Goal: Contribute content: Contribute content

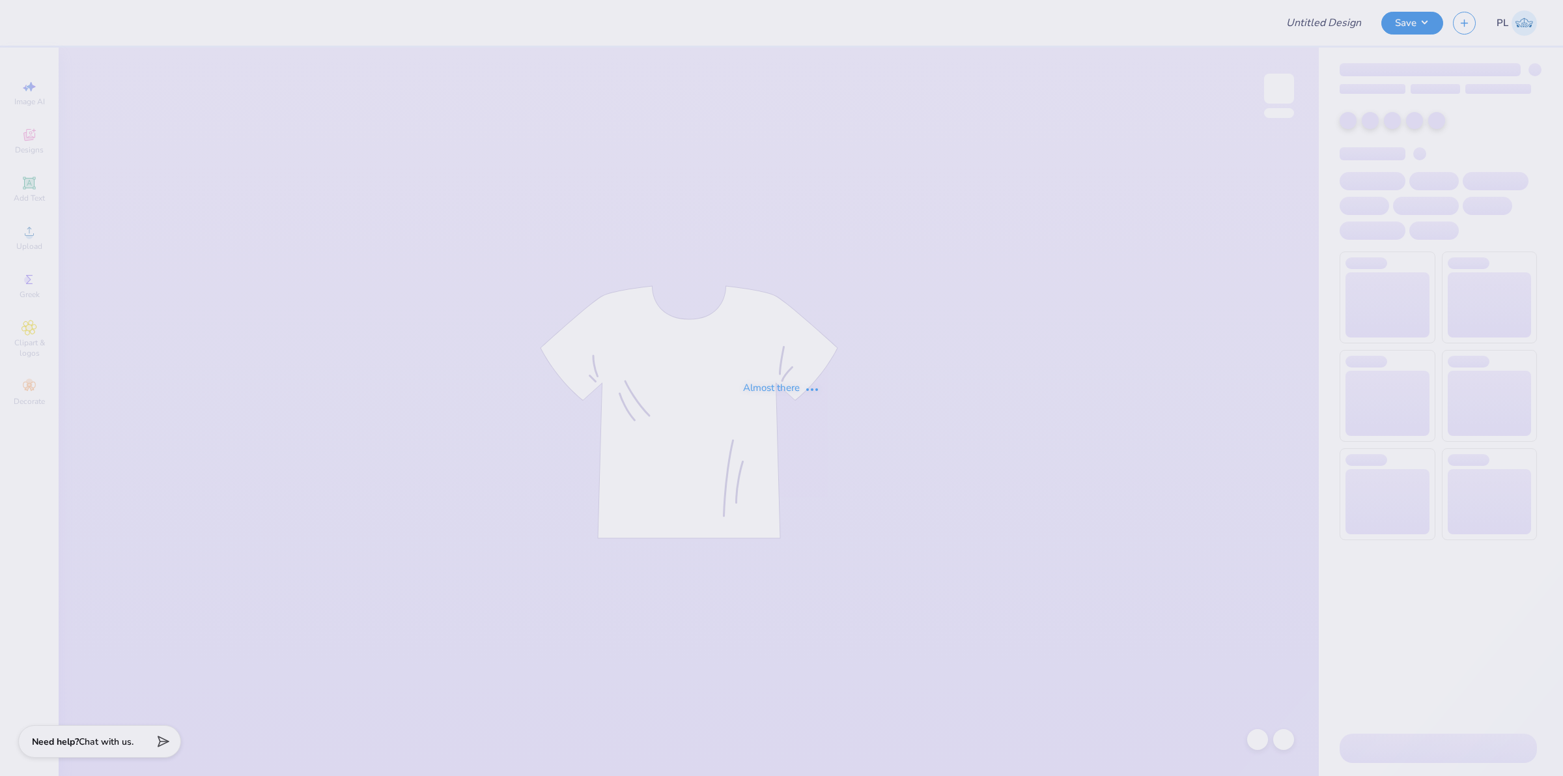
type input "Sweatset Drop #1"
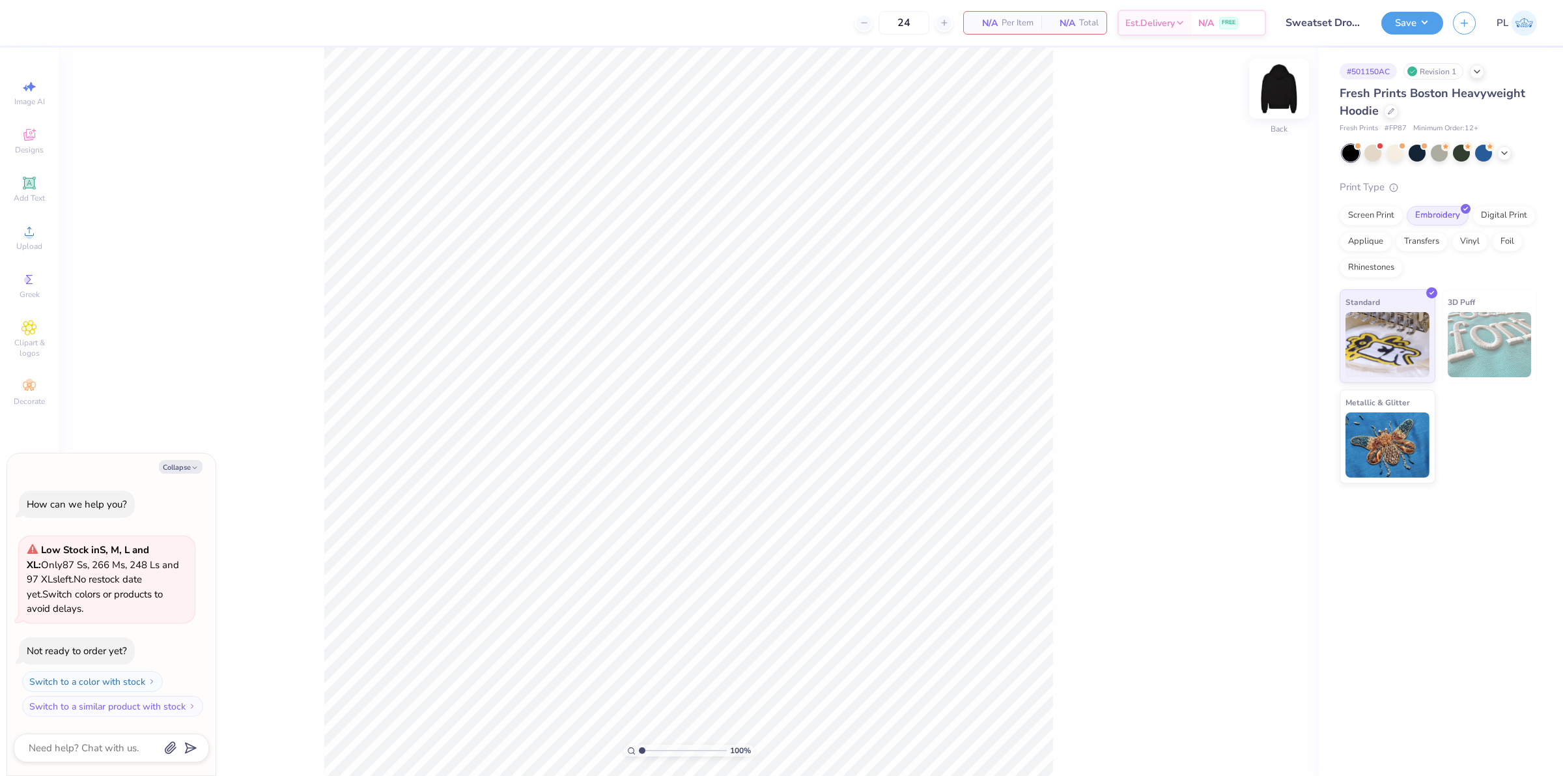
click at [1283, 100] on img at bounding box center [1279, 89] width 52 height 52
click at [27, 223] on icon at bounding box center [29, 231] width 16 height 16
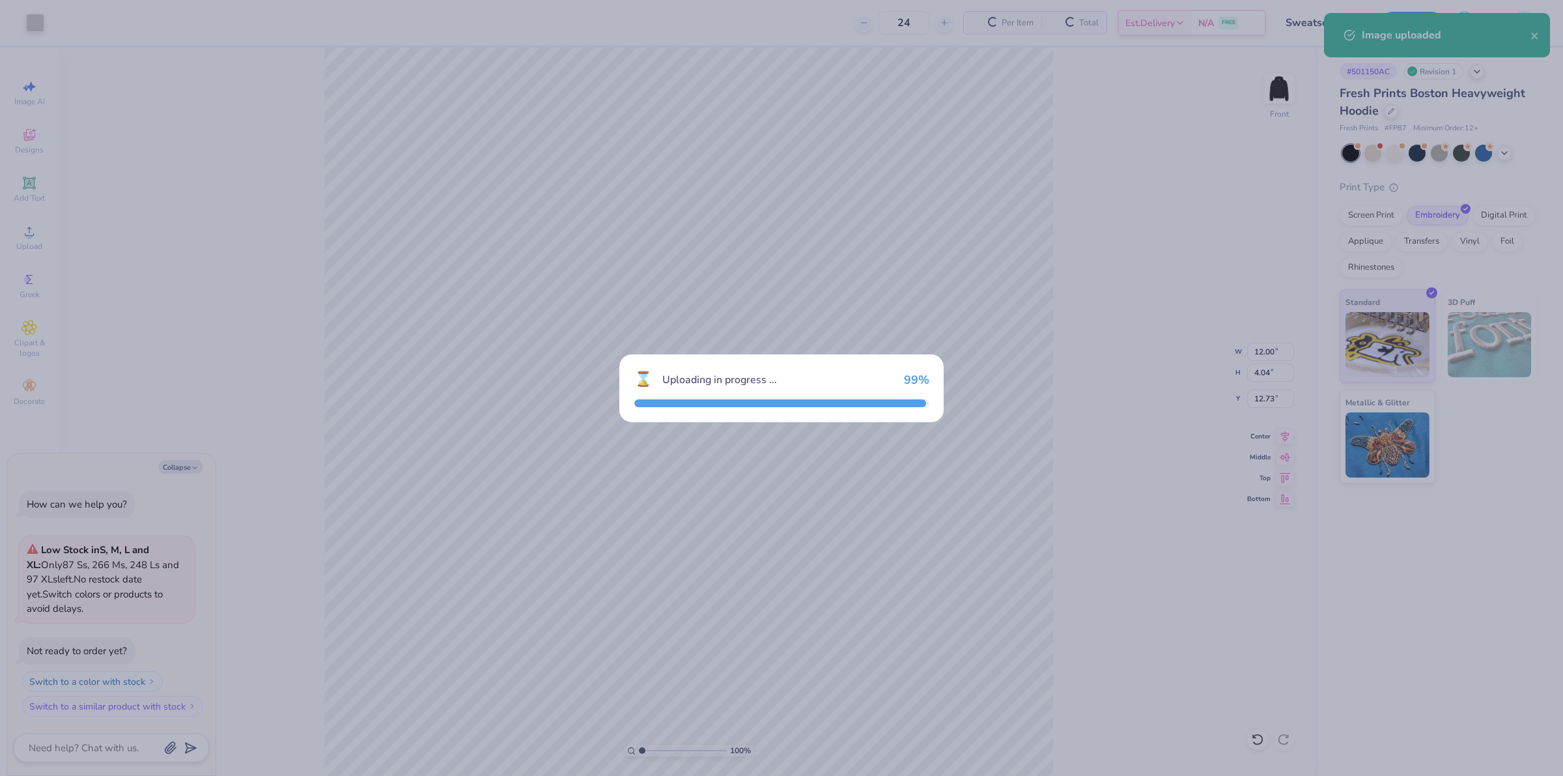
type textarea "x"
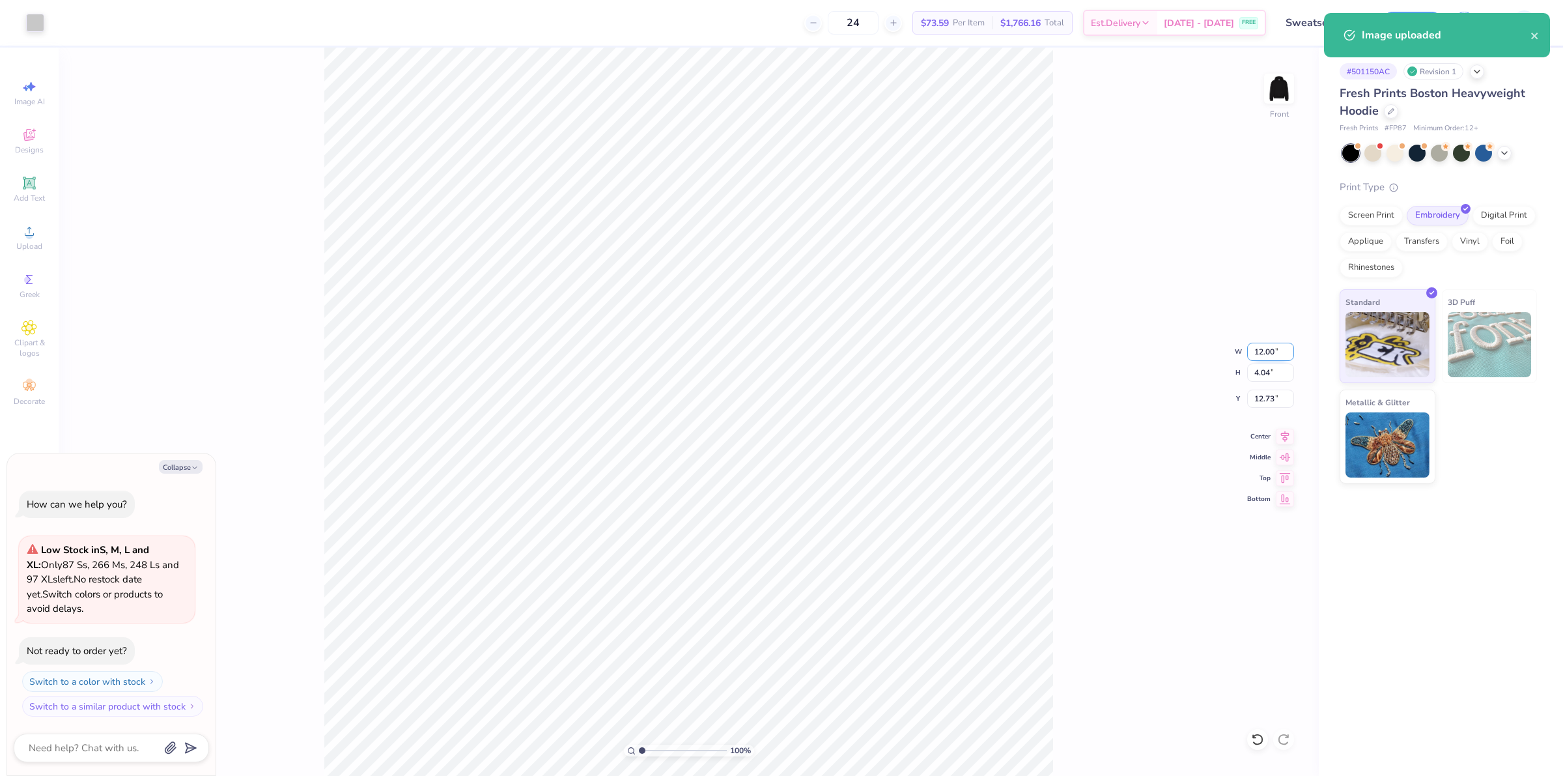
drag, startPoint x: 1254, startPoint y: 352, endPoint x: 1274, endPoint y: 352, distance: 20.8
click at [1274, 352] on input "12.00" at bounding box center [1270, 352] width 47 height 18
type input "8"
type textarea "x"
type input "8.00"
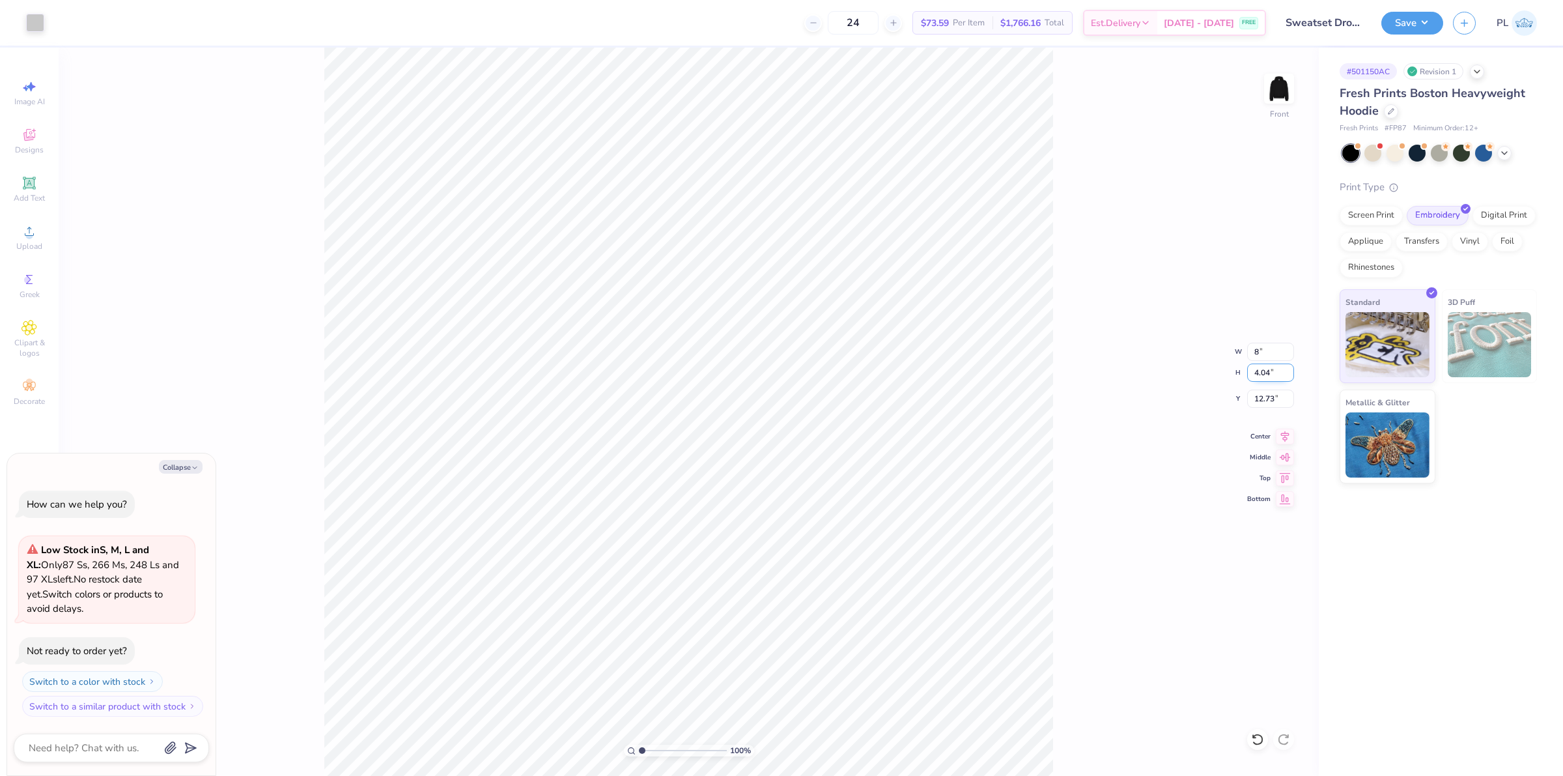
type input "2.69"
click at [1261, 375] on input "2.69" at bounding box center [1270, 372] width 47 height 18
drag, startPoint x: 1254, startPoint y: 395, endPoint x: 1278, endPoint y: 399, distance: 25.1
click at [1278, 399] on input "13.40" at bounding box center [1270, 398] width 47 height 18
type input "10"
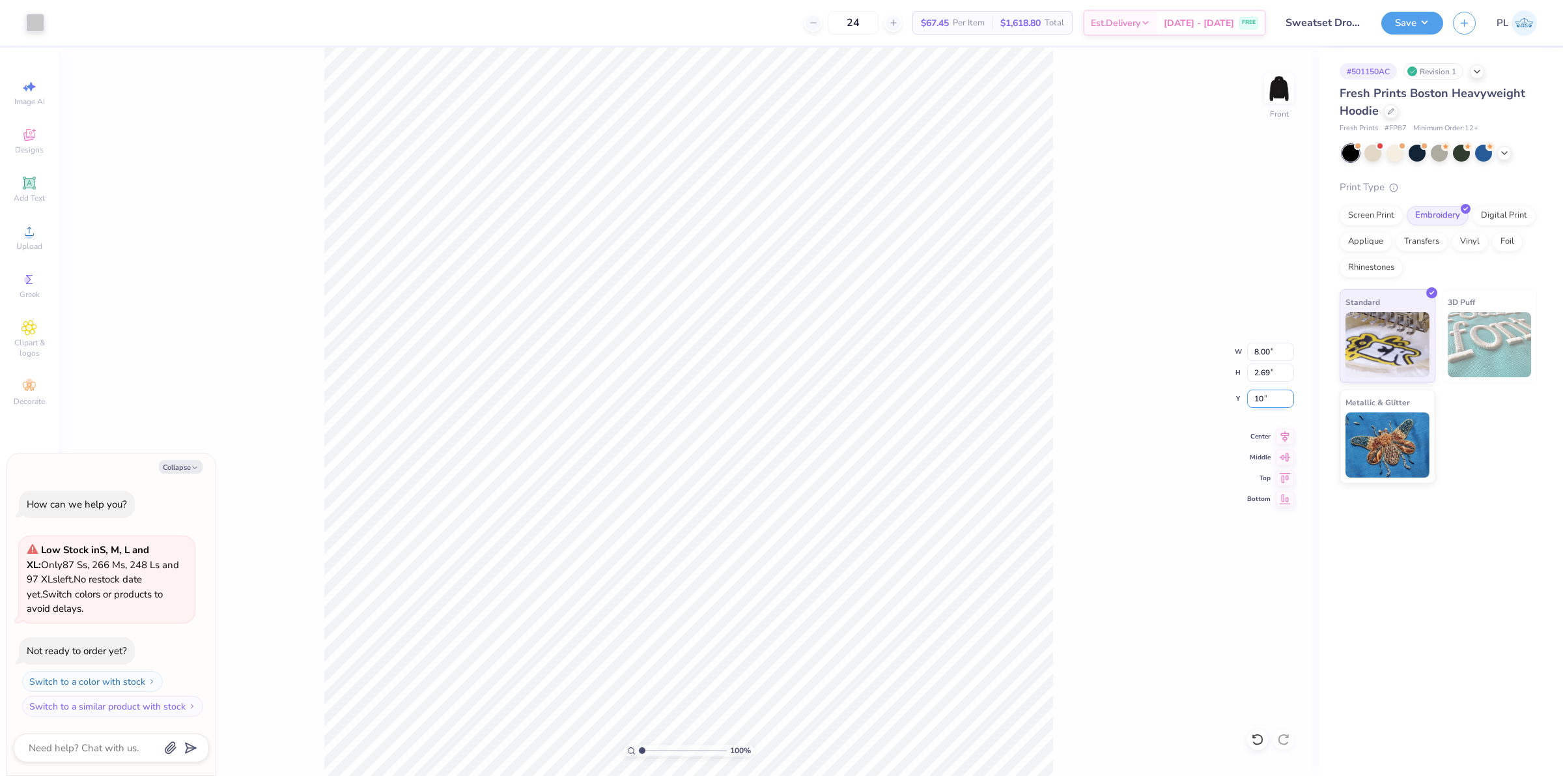
type textarea "x"
type input "10.00"
click at [1411, 23] on button "Save" at bounding box center [1412, 21] width 62 height 23
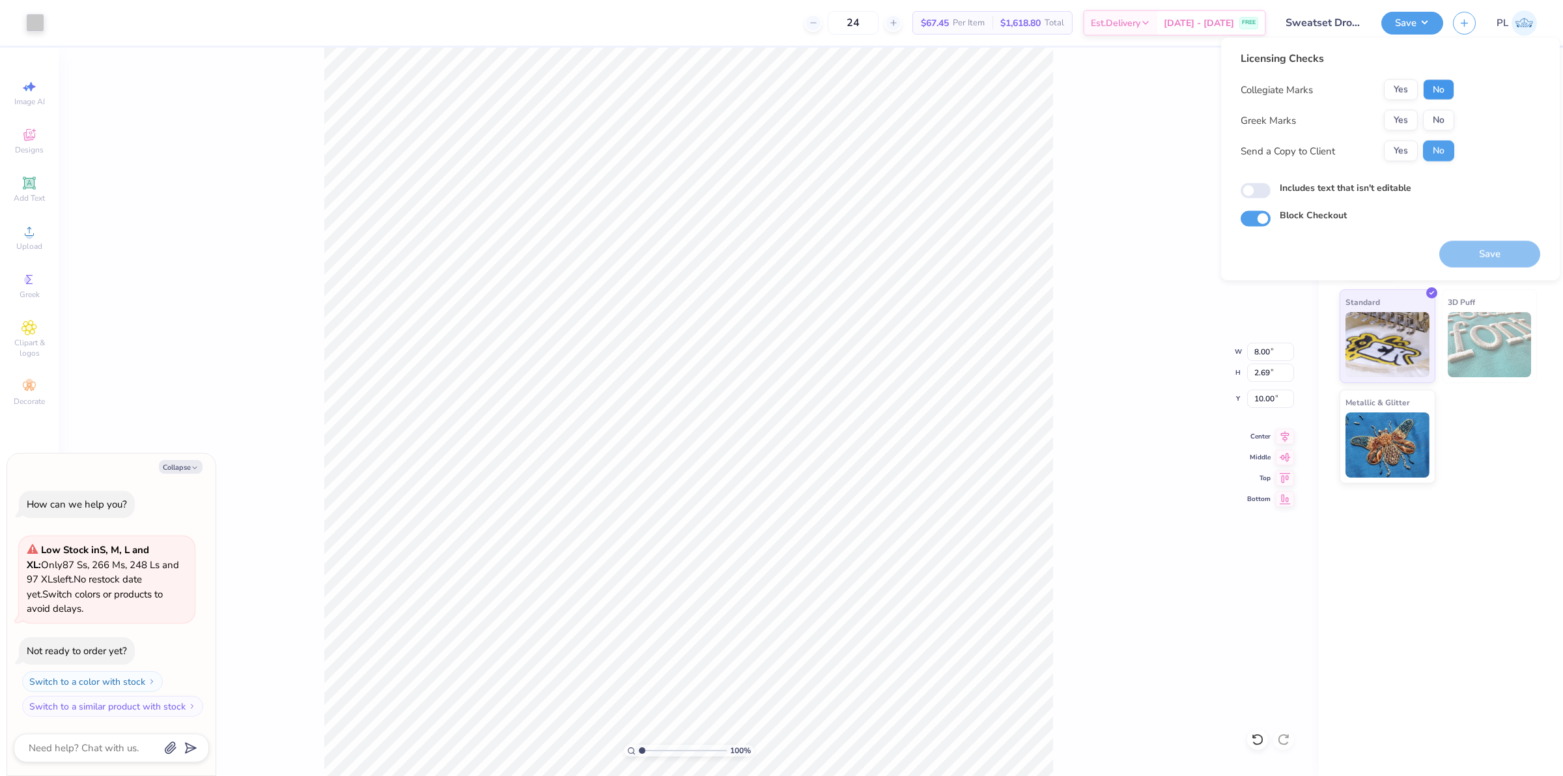
click at [1427, 93] on button "No" at bounding box center [1438, 89] width 31 height 21
click at [1401, 119] on button "Yes" at bounding box center [1401, 120] width 34 height 21
type textarea "x"
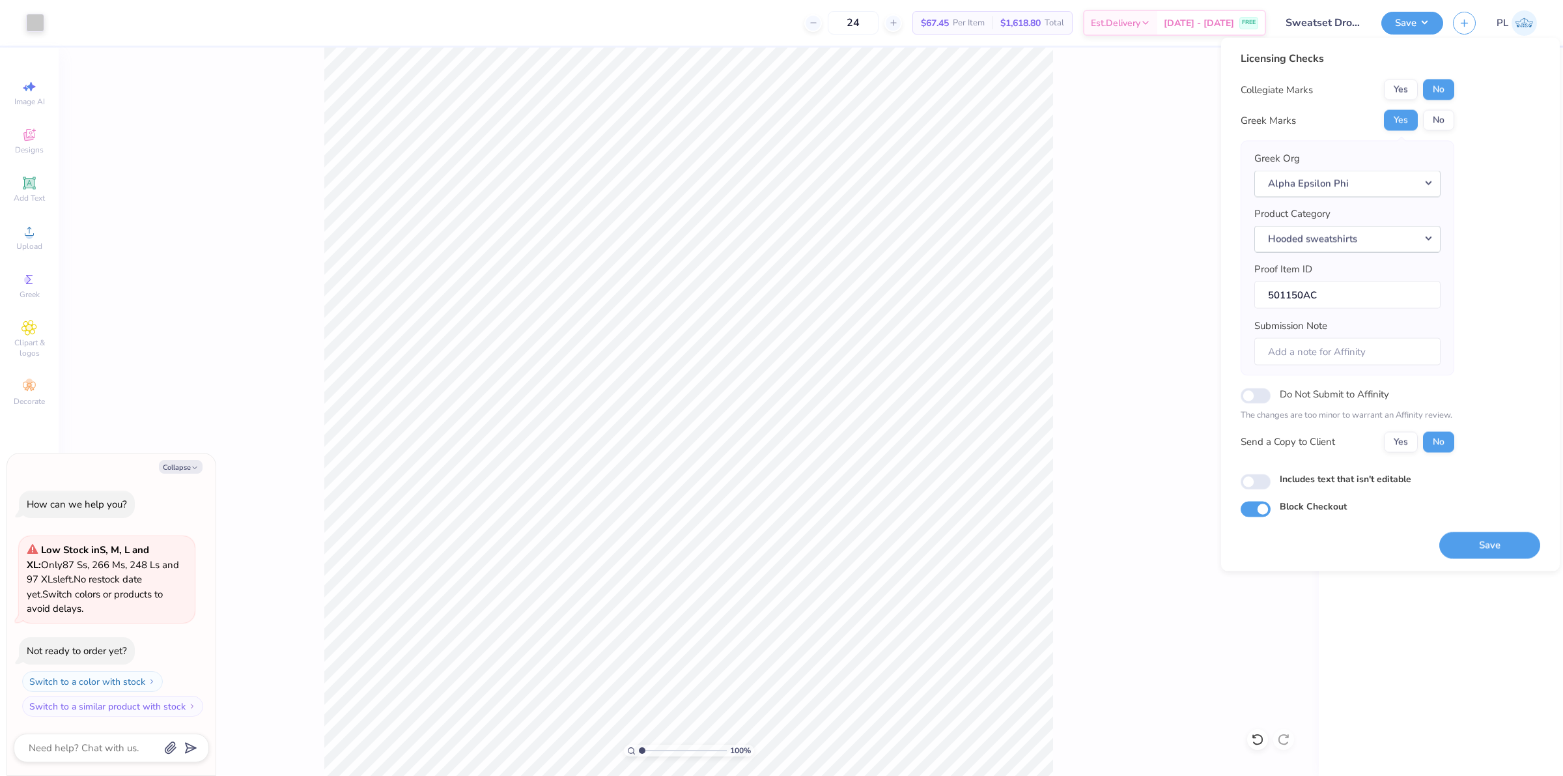
click at [1302, 473] on label "Includes text that isn't editable" at bounding box center [1346, 478] width 132 height 14
click at [1270, 473] on input "Includes text that isn't editable" at bounding box center [1256, 481] width 30 height 16
checkbox input "true"
click at [1479, 541] on button "Save" at bounding box center [1489, 544] width 101 height 27
type textarea "x"
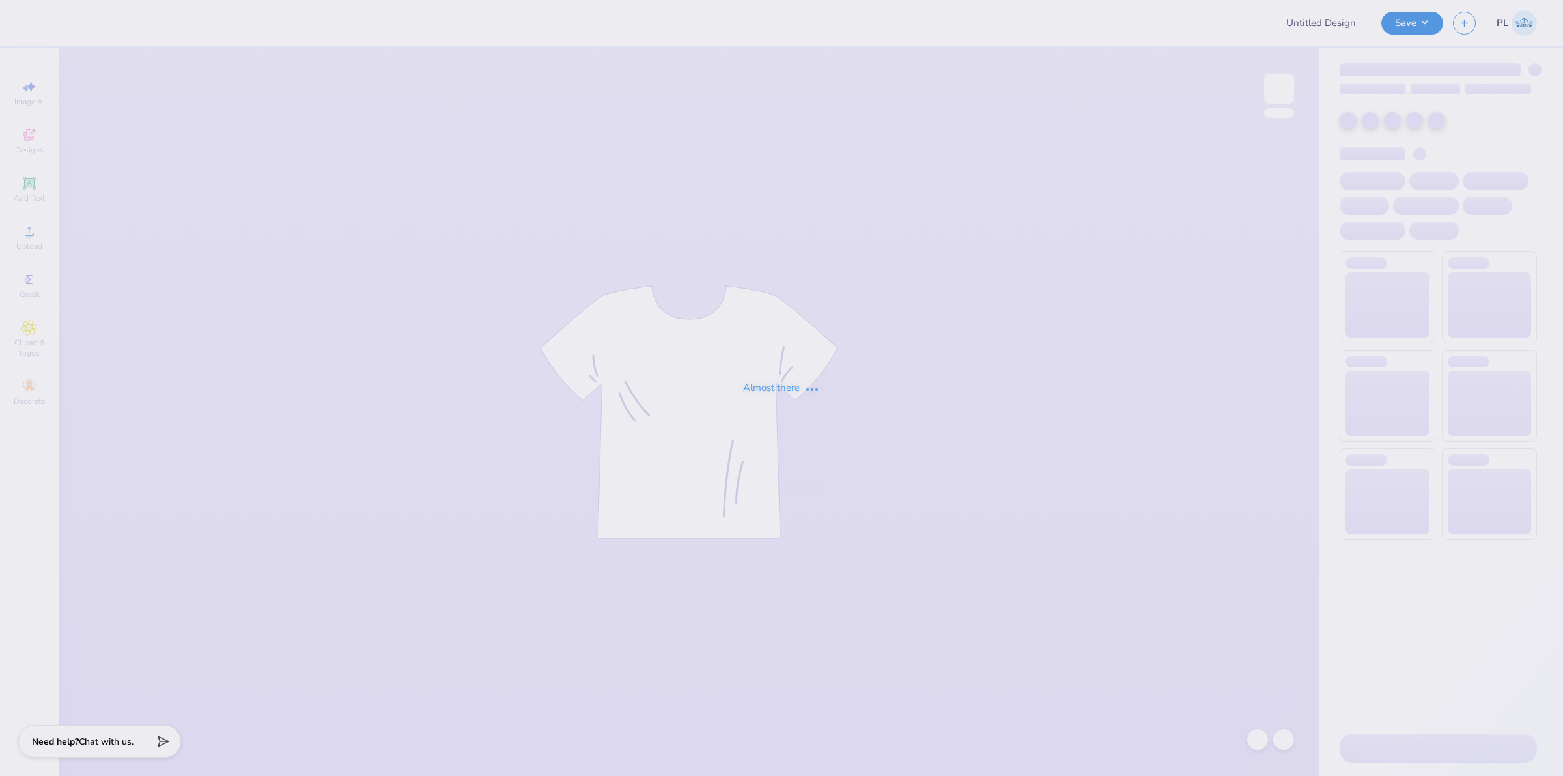
type input "Sweatset Drop #1"
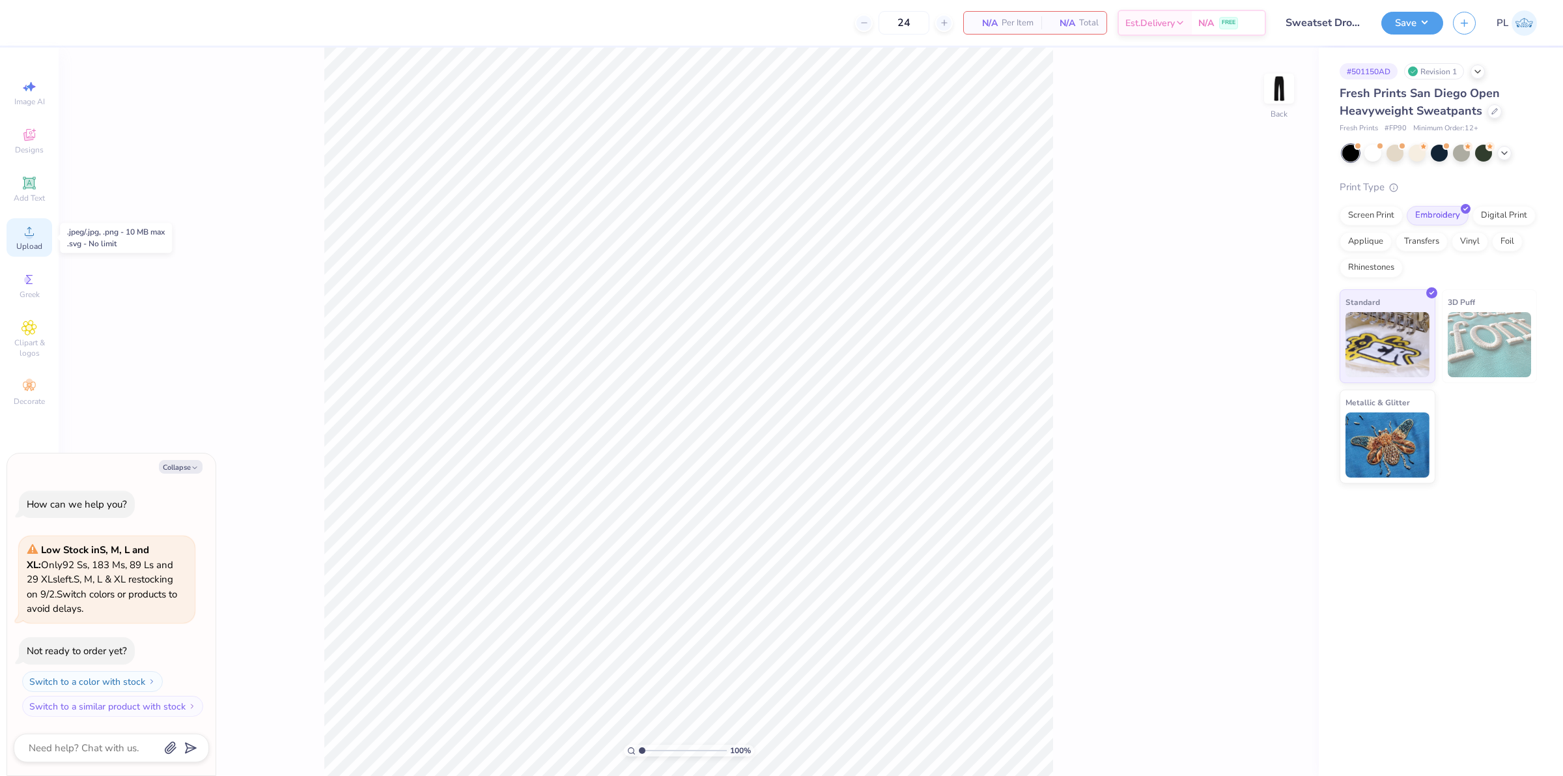
click at [27, 233] on circle at bounding box center [28, 235] width 7 height 7
type textarea "x"
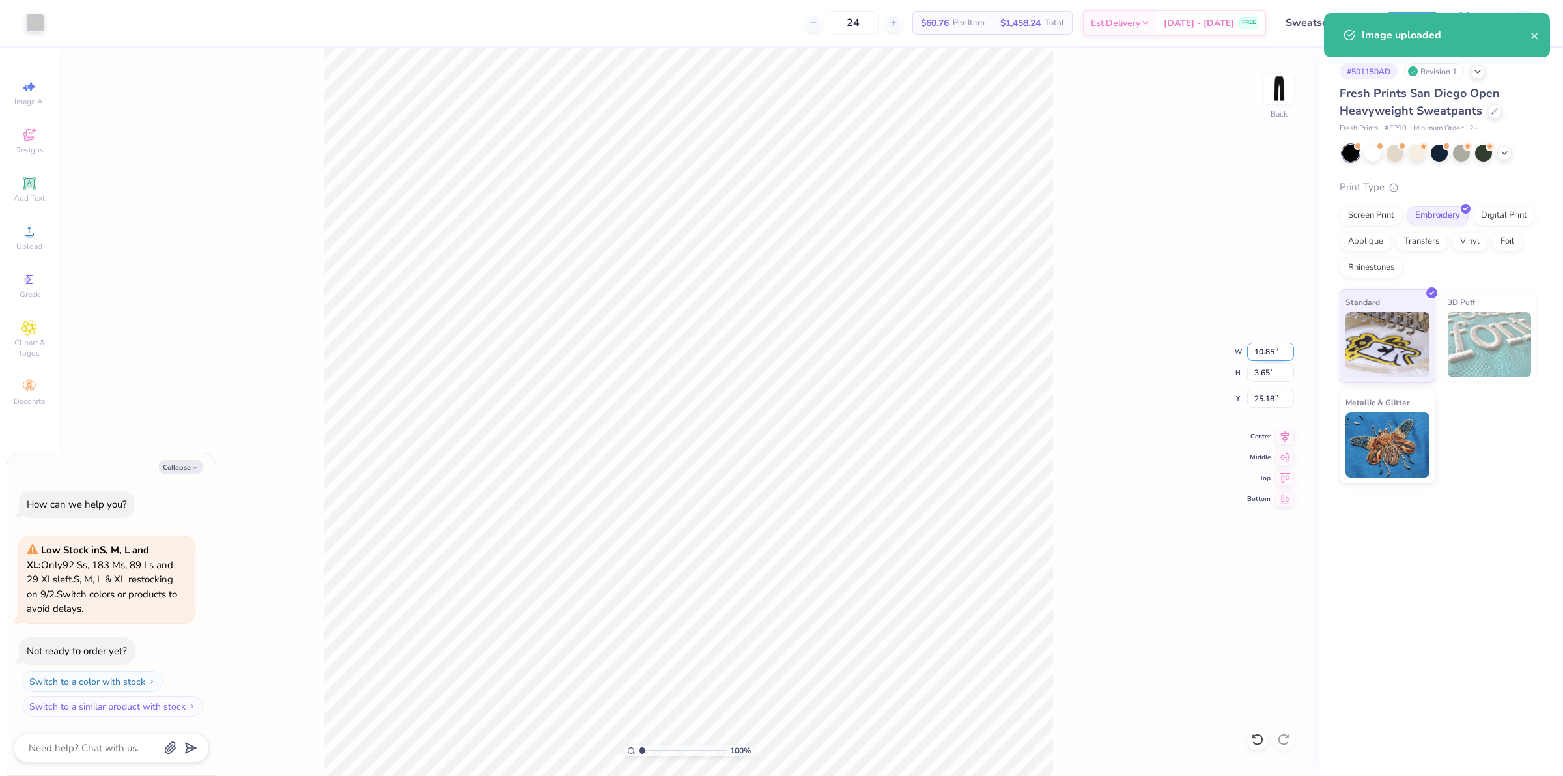
drag, startPoint x: 1254, startPoint y: 352, endPoint x: 1277, endPoint y: 348, distance: 23.8
click at [1277, 348] on input "10.85" at bounding box center [1270, 352] width 47 height 18
type input "4"
type textarea "x"
type input "4.00"
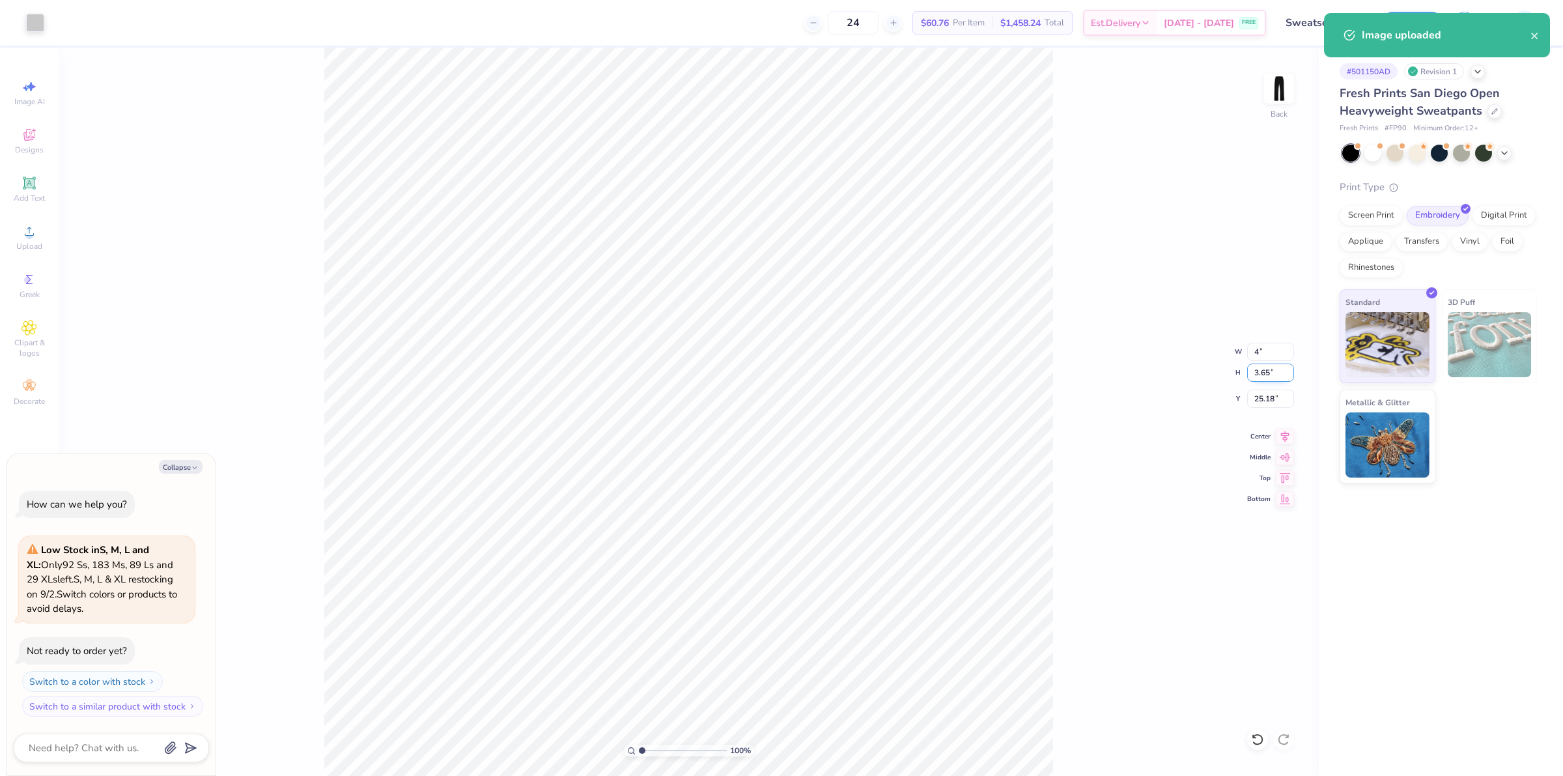
type input "1.35"
type input "26.33"
click at [1260, 373] on input "1.35" at bounding box center [1270, 372] width 47 height 18
type textarea "x"
drag, startPoint x: 1251, startPoint y: 404, endPoint x: 1277, endPoint y: 398, distance: 26.7
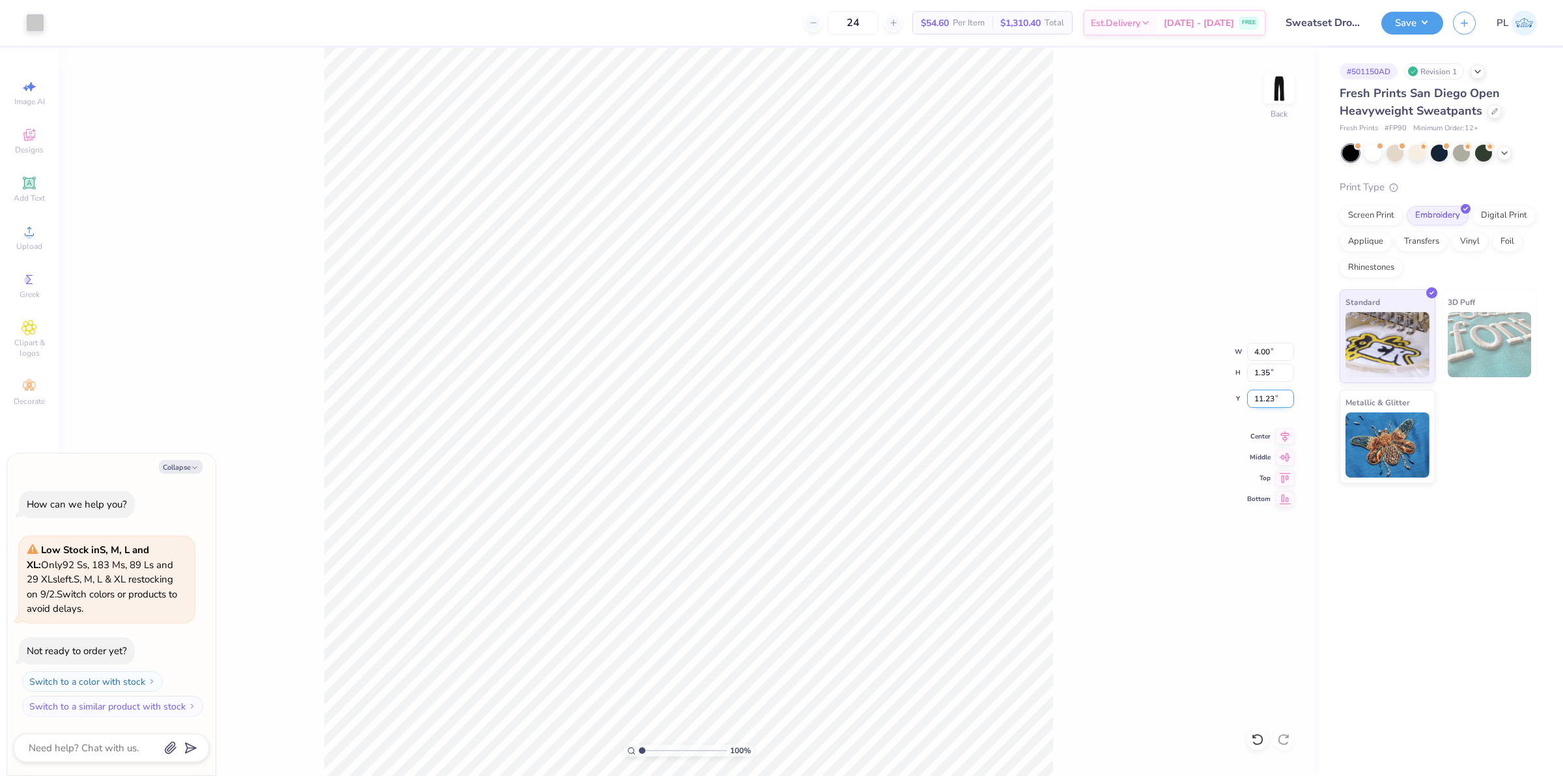
click at [1277, 398] on input "11.23" at bounding box center [1270, 398] width 47 height 18
type input "7"
type textarea "x"
type input "7.00"
click at [1264, 376] on input "1.35" at bounding box center [1270, 372] width 47 height 18
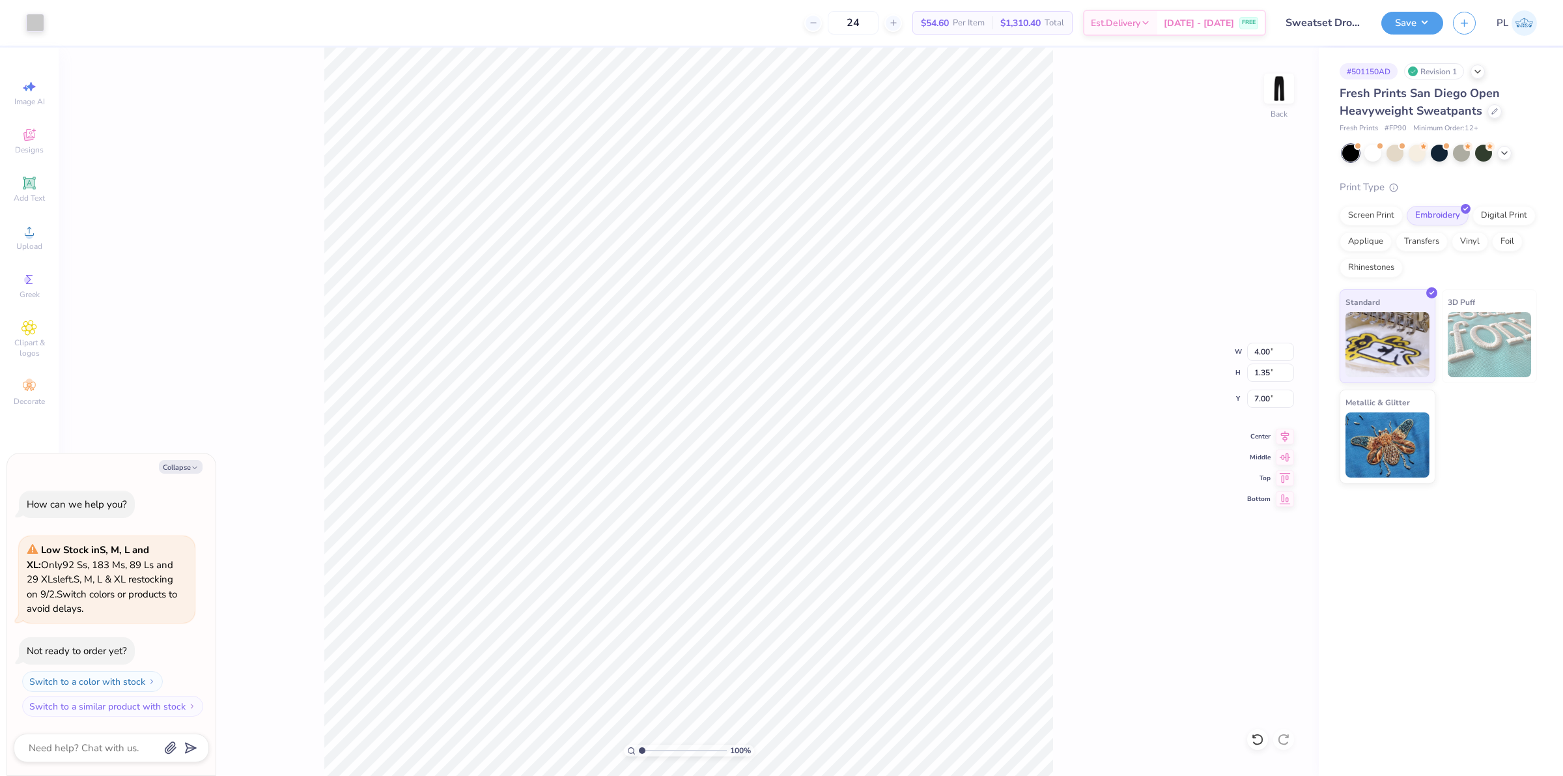
click at [1061, 324] on div "100 % Back W 4.00 4.00 " H 1.35 1.35 " Y 7.00 7.00 " Center Middle Top Bottom" at bounding box center [689, 412] width 1260 height 728
type textarea "x"
drag, startPoint x: 1248, startPoint y: 405, endPoint x: 1272, endPoint y: 405, distance: 24.1
click at [1272, 405] on input "7.00" at bounding box center [1270, 398] width 47 height 18
type input "10"
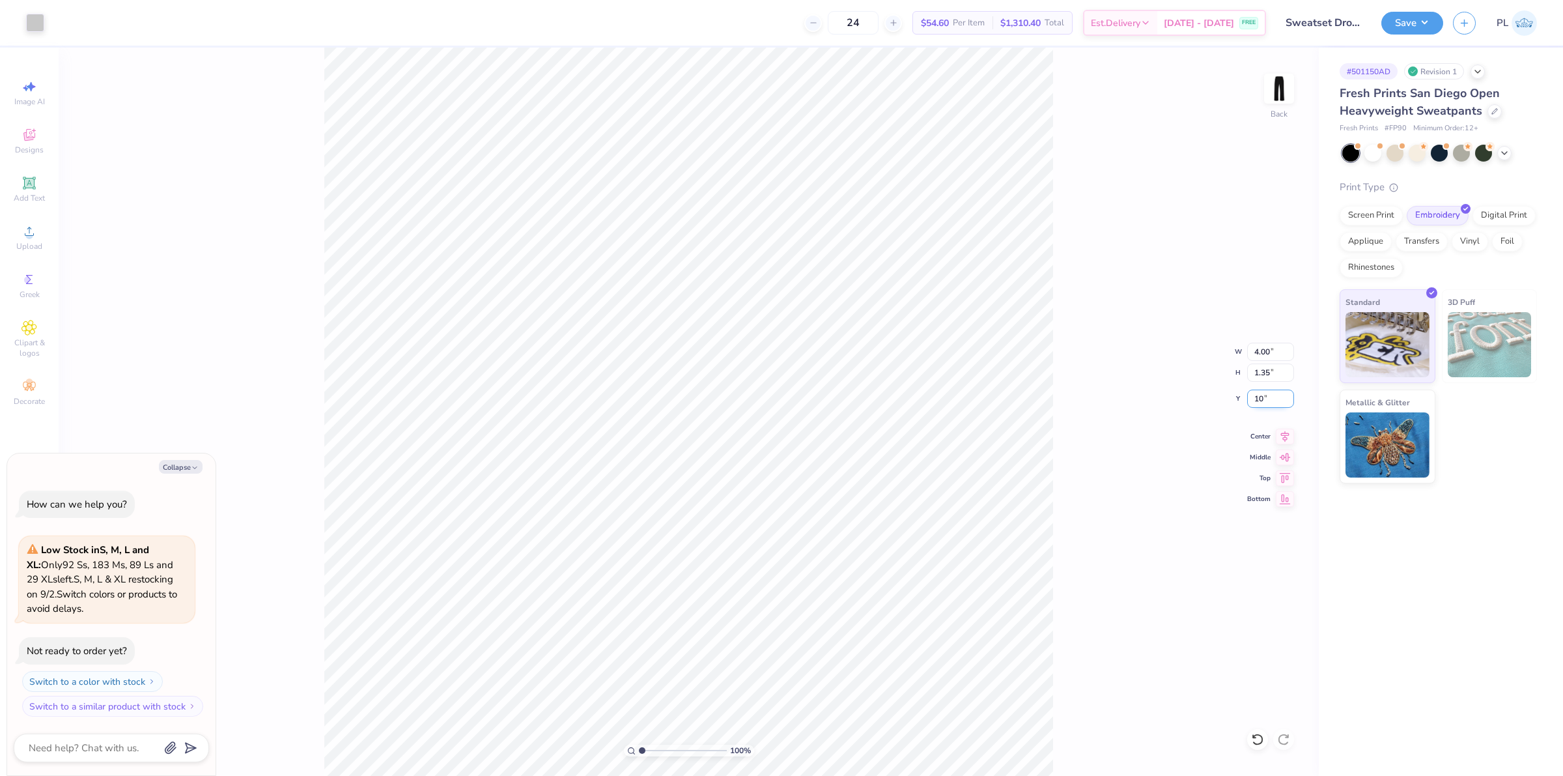
type textarea "x"
type input "10.00"
click at [1423, 25] on button "Save" at bounding box center [1412, 21] width 62 height 23
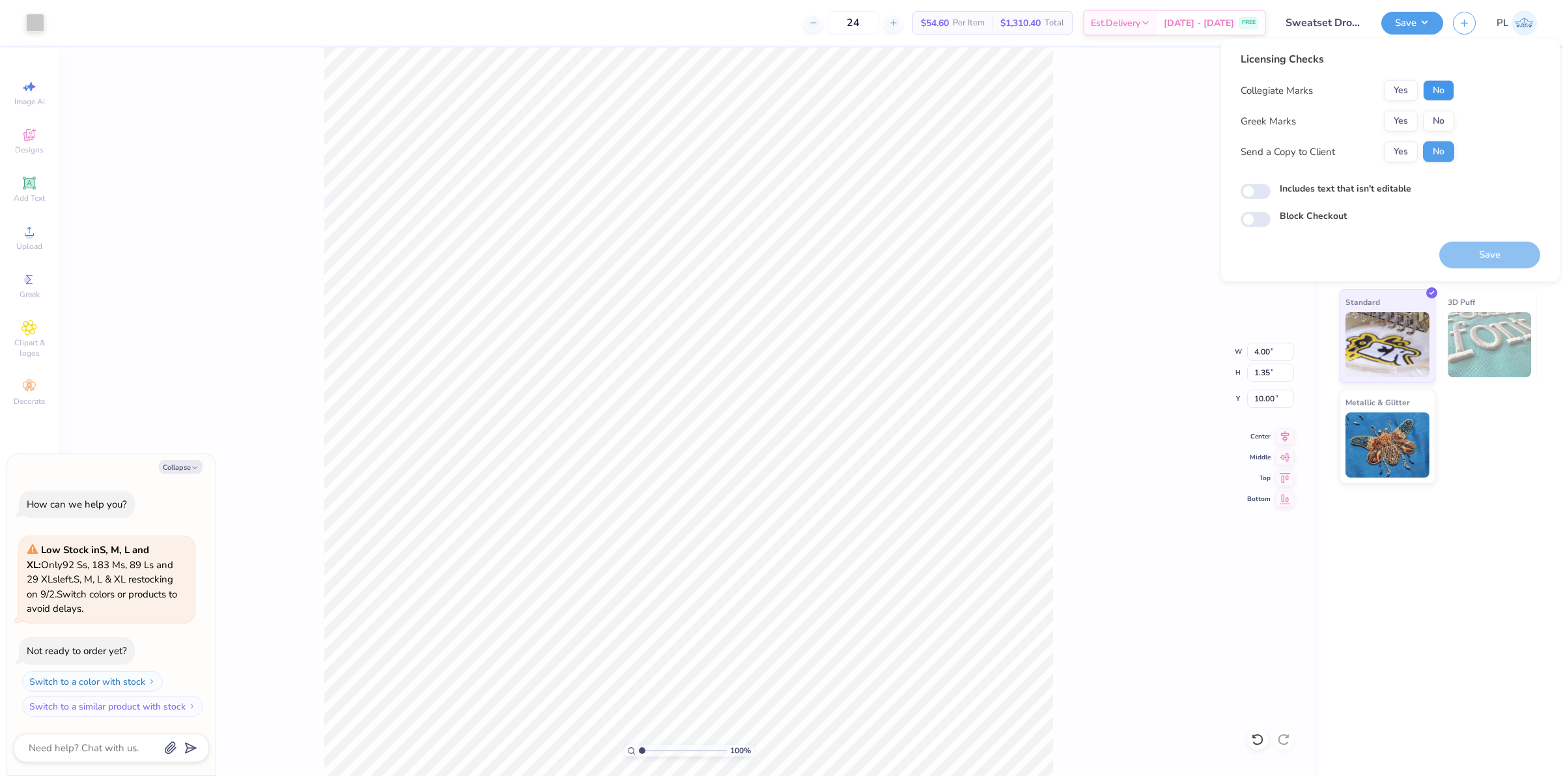
click at [1436, 89] on button "No" at bounding box center [1438, 90] width 31 height 21
click at [1395, 122] on button "Yes" at bounding box center [1401, 121] width 34 height 21
type textarea "x"
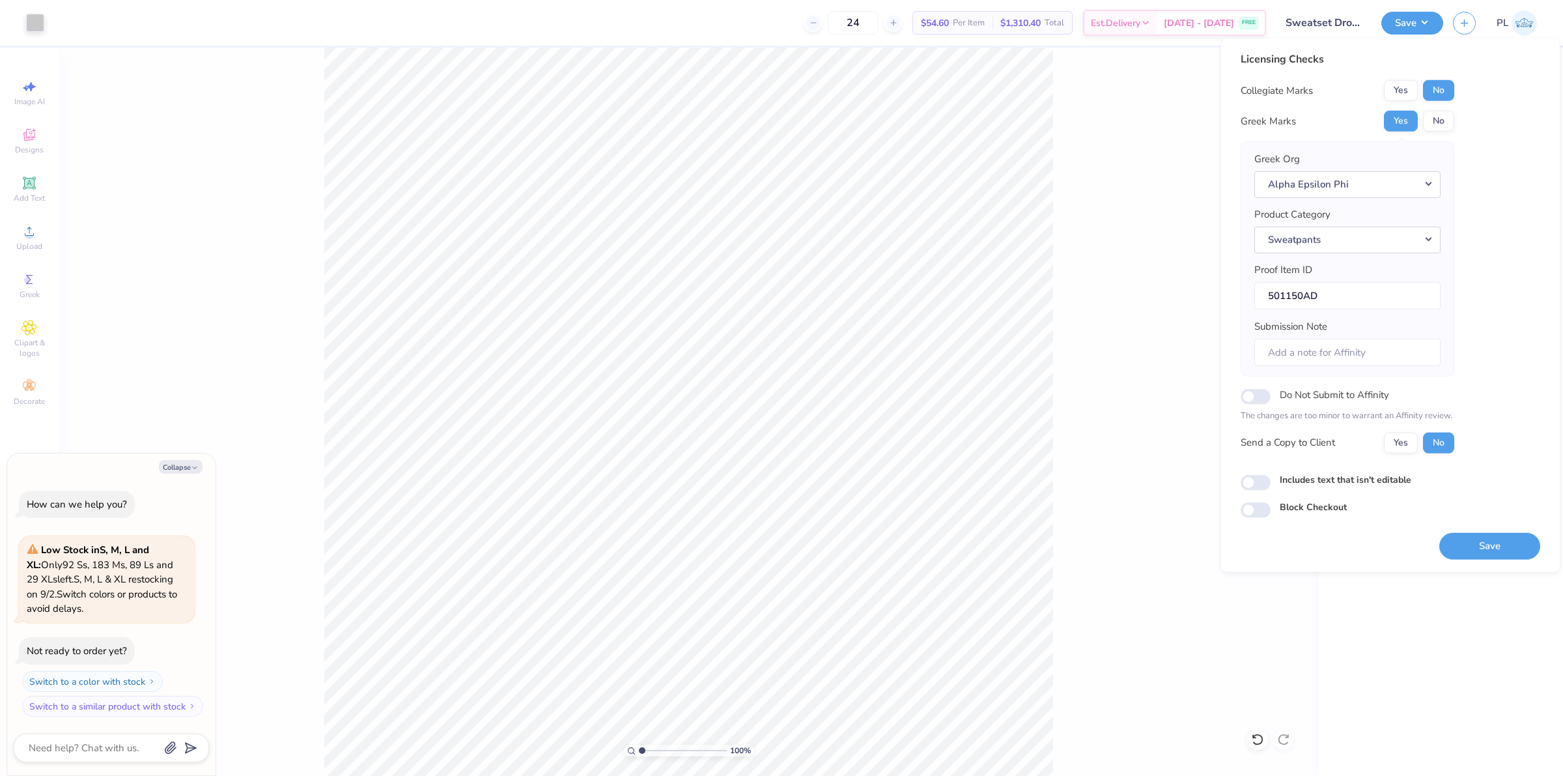
click at [1313, 484] on label "Includes text that isn't editable" at bounding box center [1346, 479] width 132 height 14
click at [1270, 484] on input "Includes text that isn't editable" at bounding box center [1256, 483] width 30 height 16
checkbox input "true"
click at [1479, 550] on button "Save" at bounding box center [1489, 545] width 101 height 27
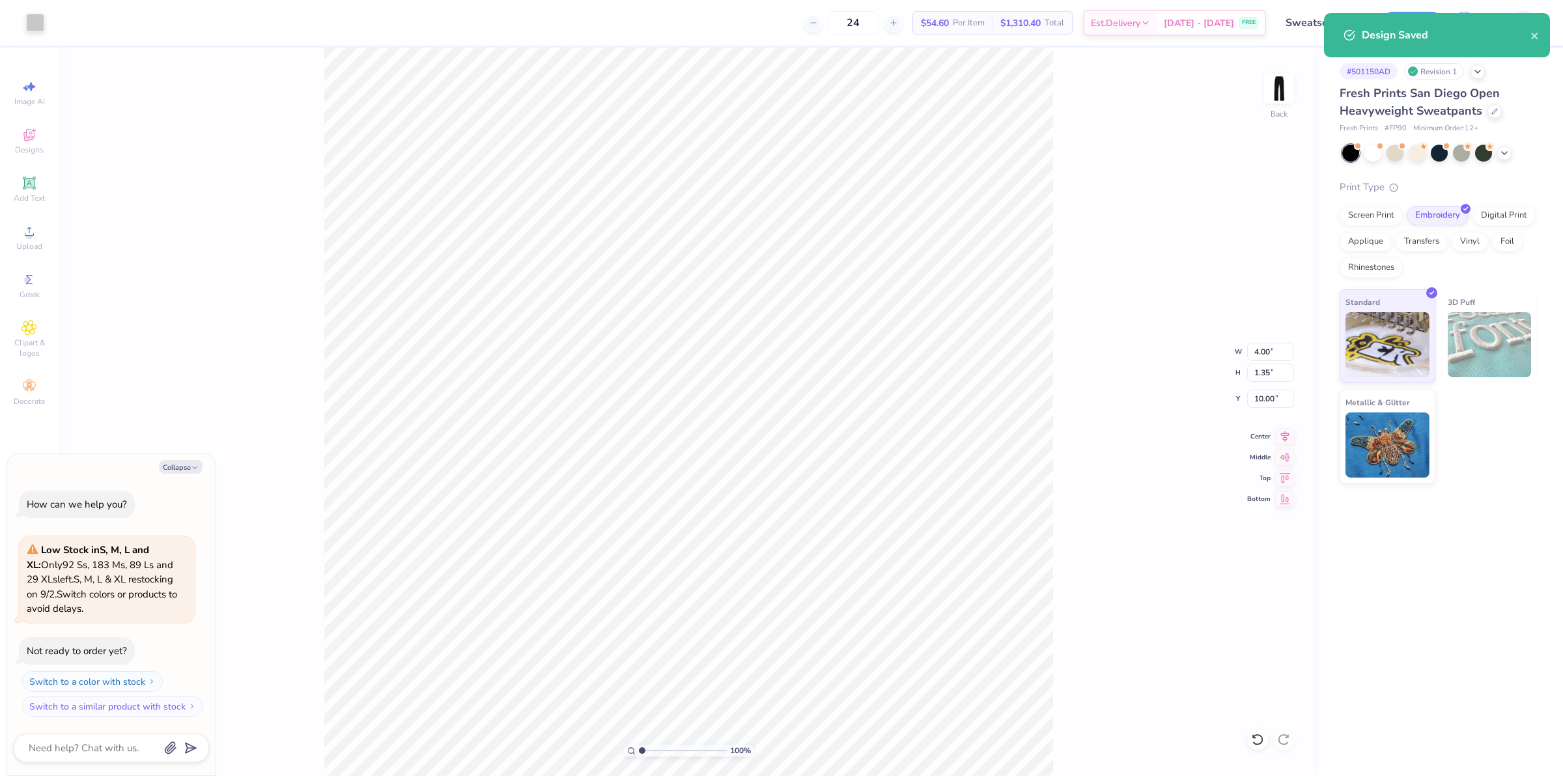
type textarea "x"
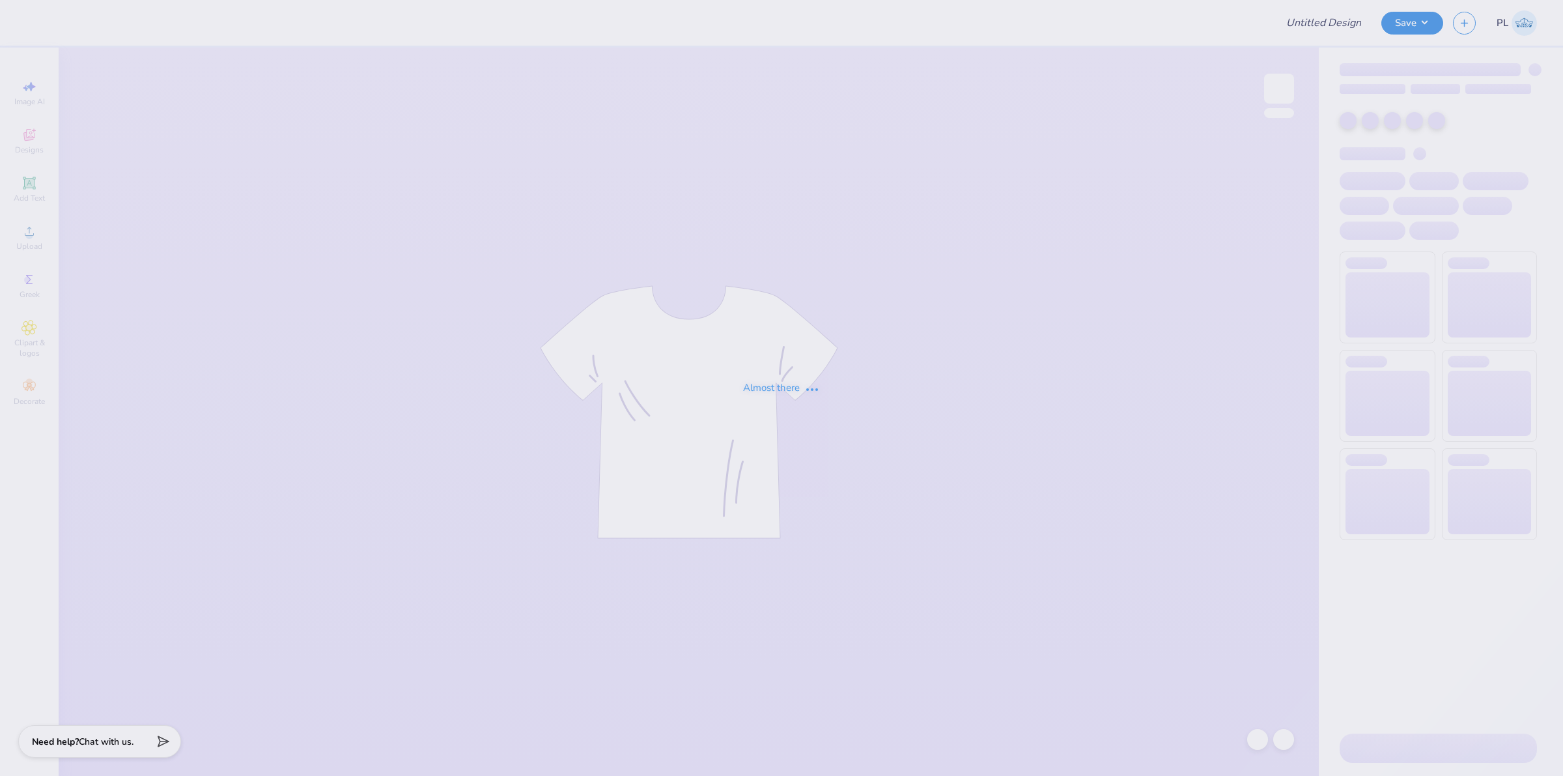
type input "Sweatset Drop #1"
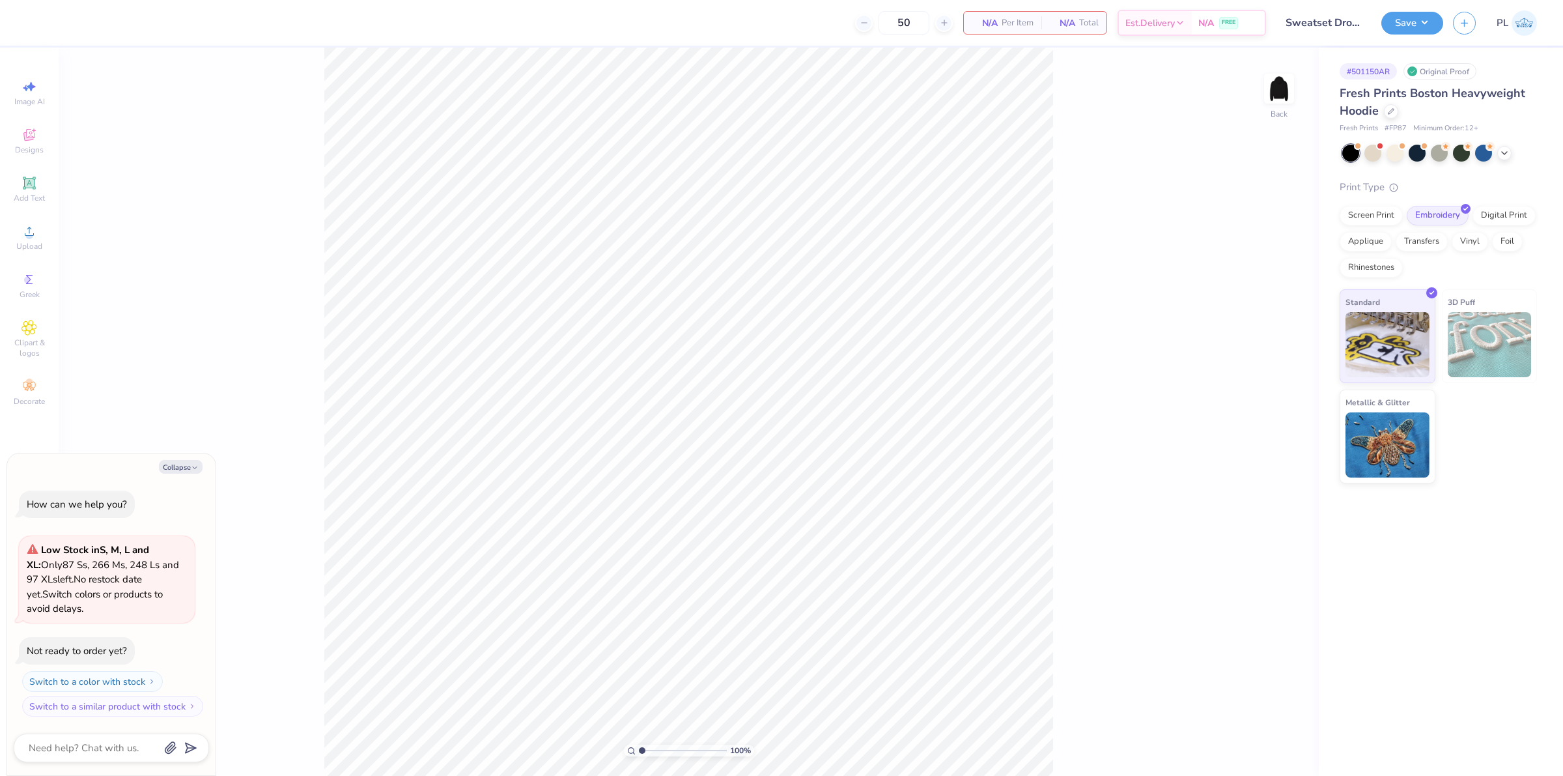
click at [1276, 96] on img at bounding box center [1279, 89] width 26 height 26
click at [27, 241] on span "Upload" at bounding box center [29, 246] width 26 height 10
type textarea "x"
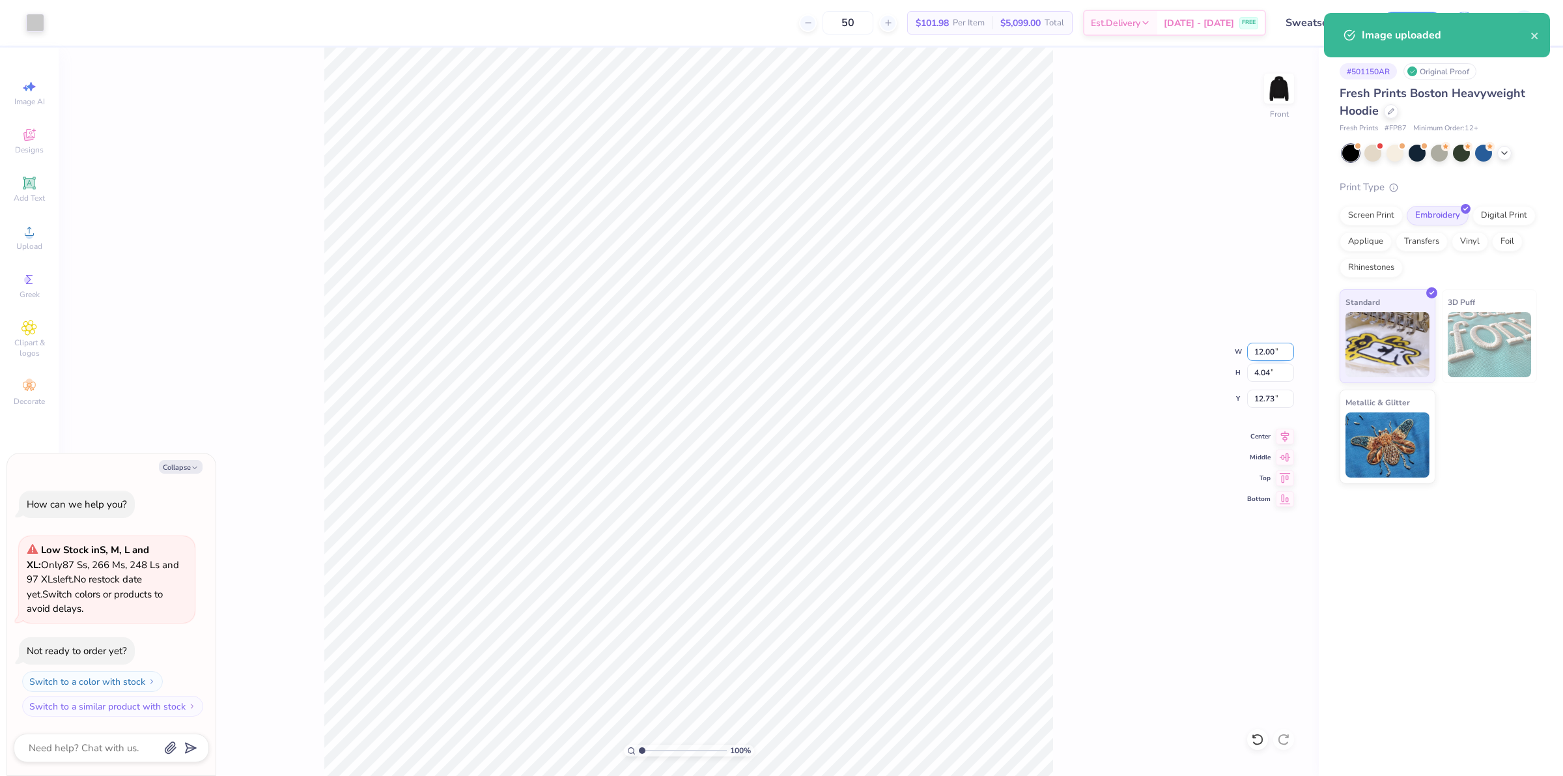
drag, startPoint x: 1254, startPoint y: 352, endPoint x: 1274, endPoint y: 352, distance: 20.2
click at [1274, 352] on input "12.00" at bounding box center [1270, 352] width 47 height 18
type input "8"
type textarea "x"
type input "8.00"
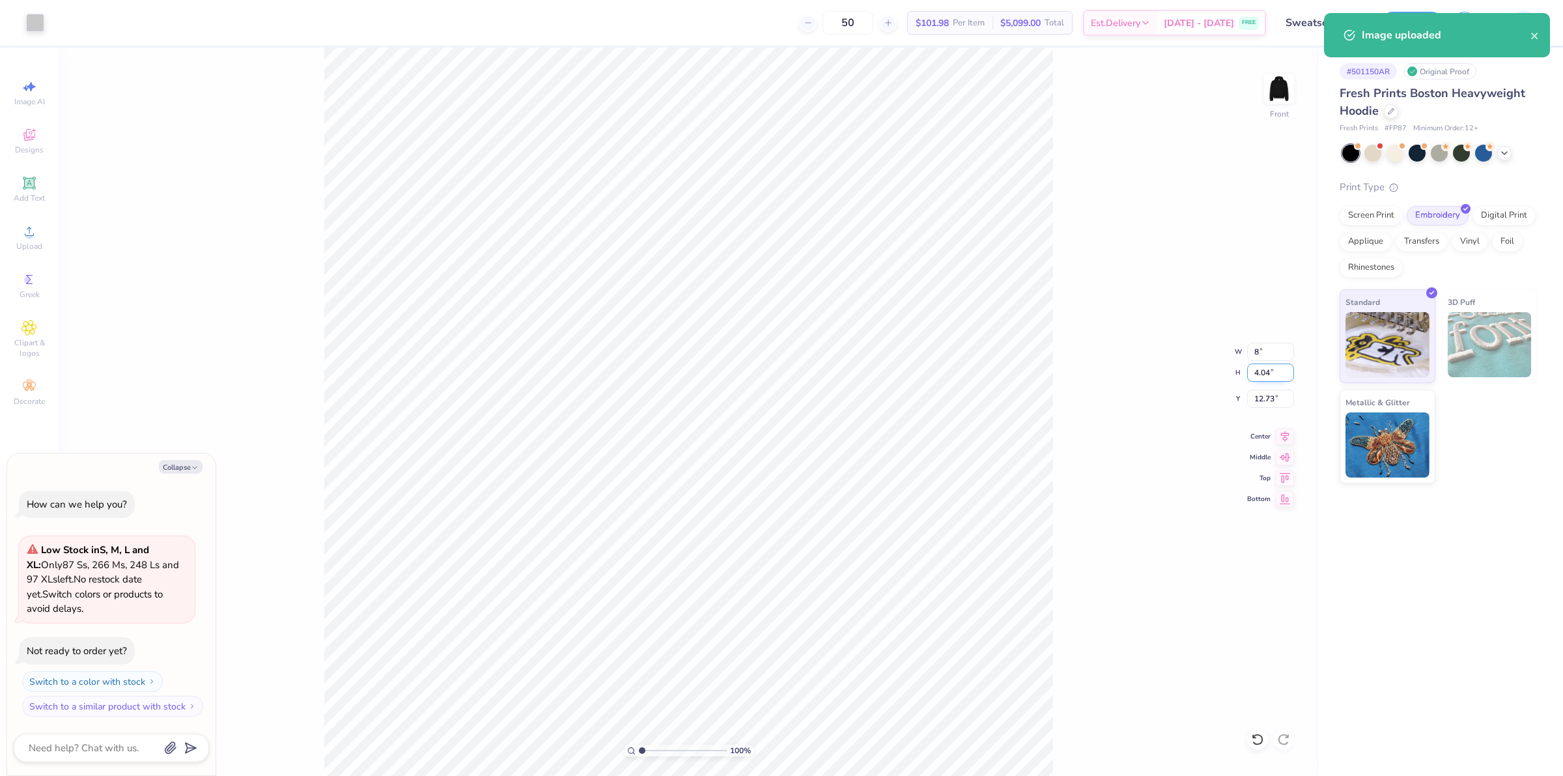
type input "2.69"
type input "13.40"
click at [1265, 375] on input "2.69" at bounding box center [1270, 372] width 47 height 18
click at [1247, 392] on div "100 % Front W 8.00 8.00 " H 2.69 2.69 " Y 13.40 13.40 " Center Middle Top Bottom" at bounding box center [689, 412] width 1260 height 728
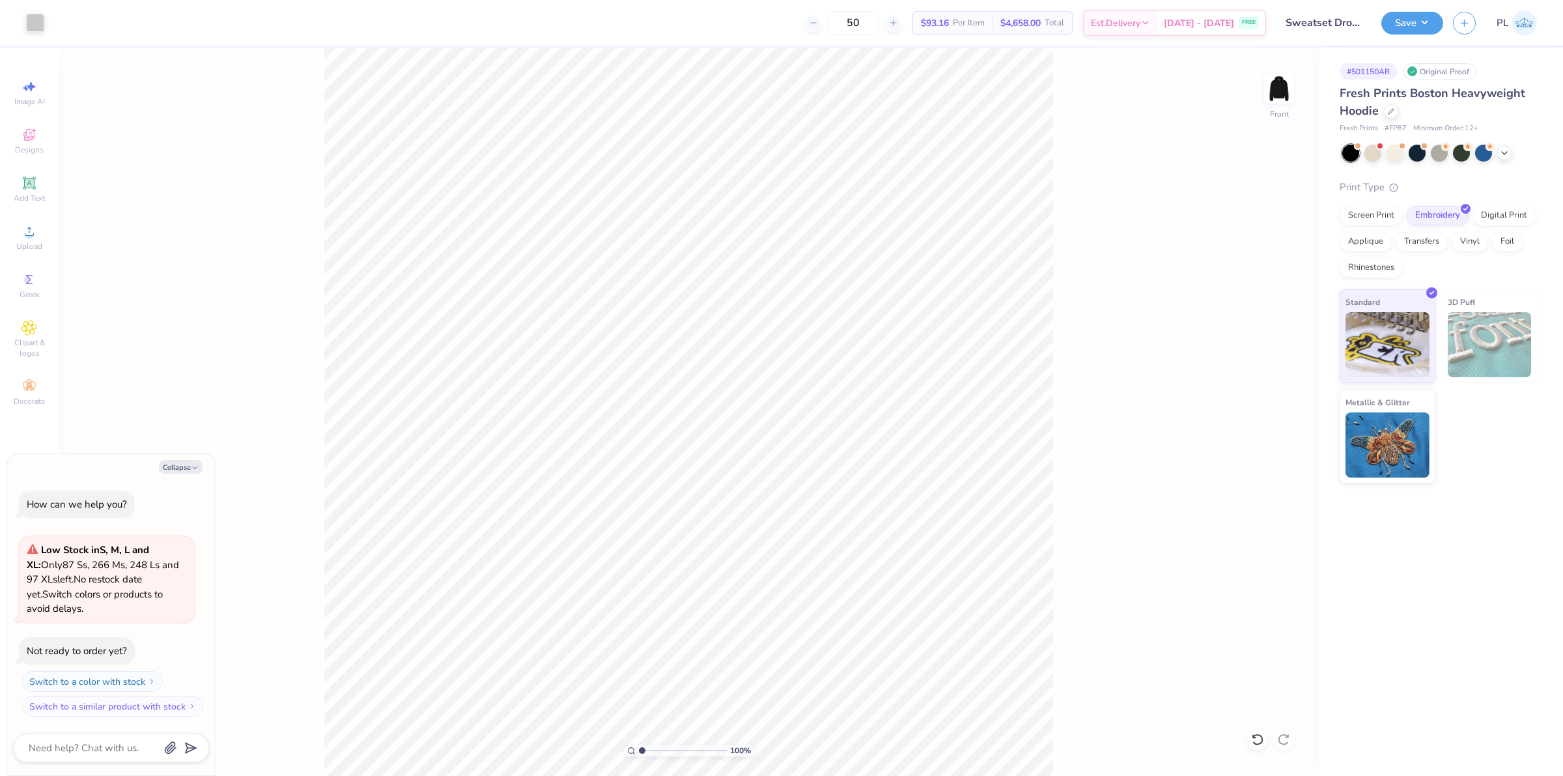
type textarea "x"
drag, startPoint x: 1250, startPoint y: 396, endPoint x: 1275, endPoint y: 399, distance: 24.9
click at [1275, 399] on input "13.40" at bounding box center [1270, 398] width 47 height 18
type input "10"
type textarea "x"
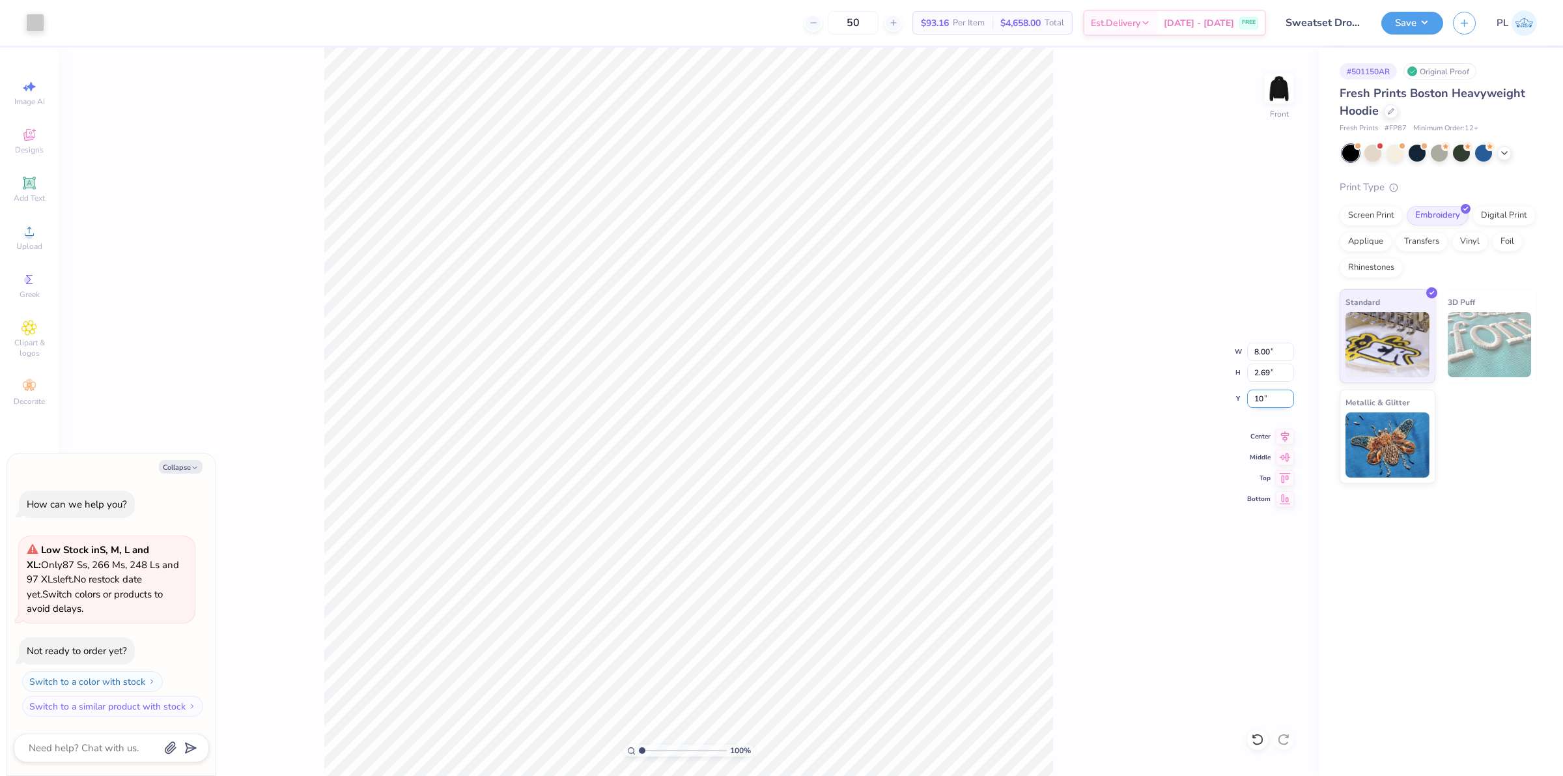
type input "10.00"
click at [1410, 26] on button "Save" at bounding box center [1412, 21] width 62 height 23
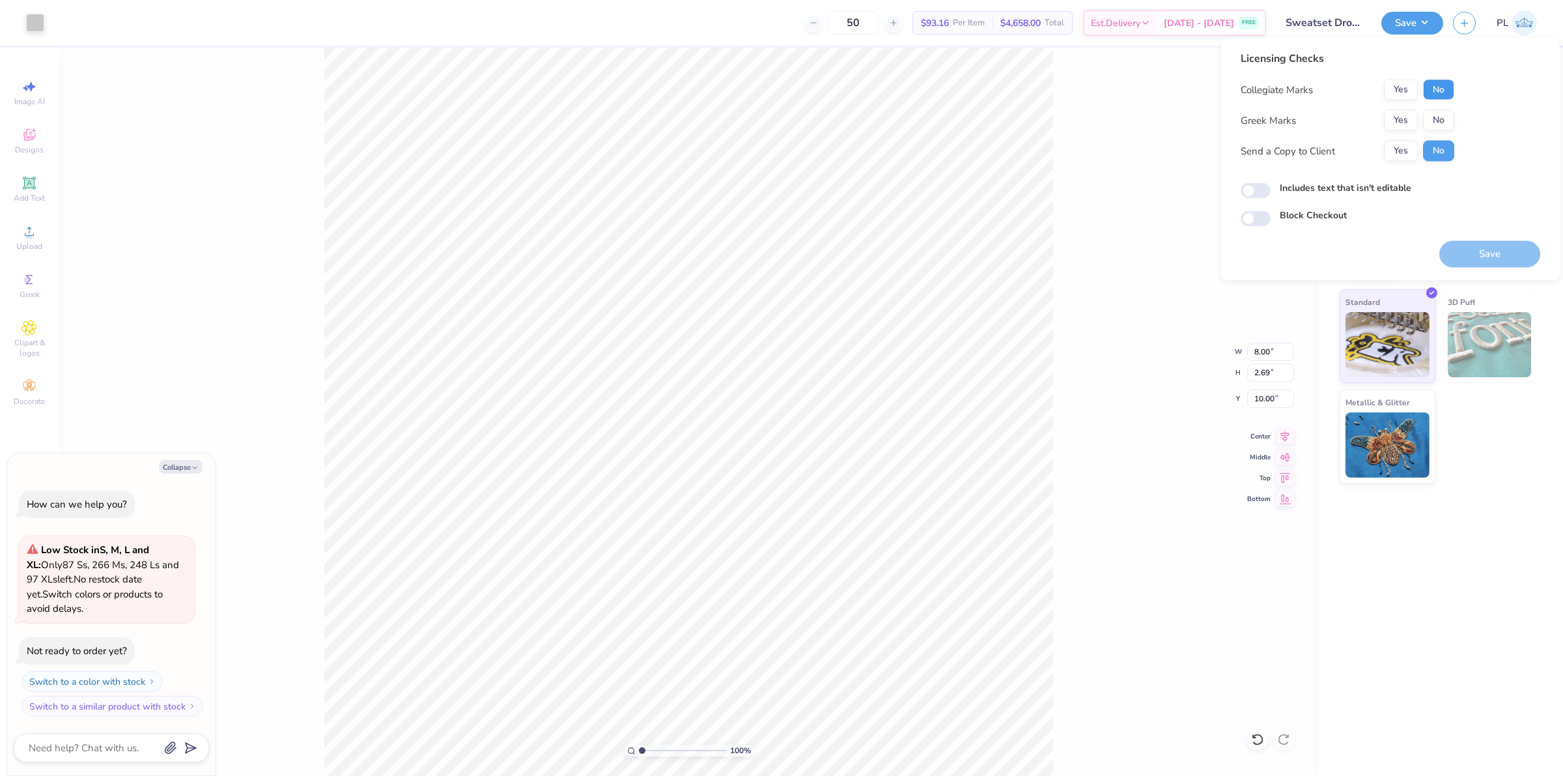
click at [1429, 86] on button "No" at bounding box center [1438, 89] width 31 height 21
click at [1395, 119] on button "Yes" at bounding box center [1401, 120] width 34 height 21
type textarea "x"
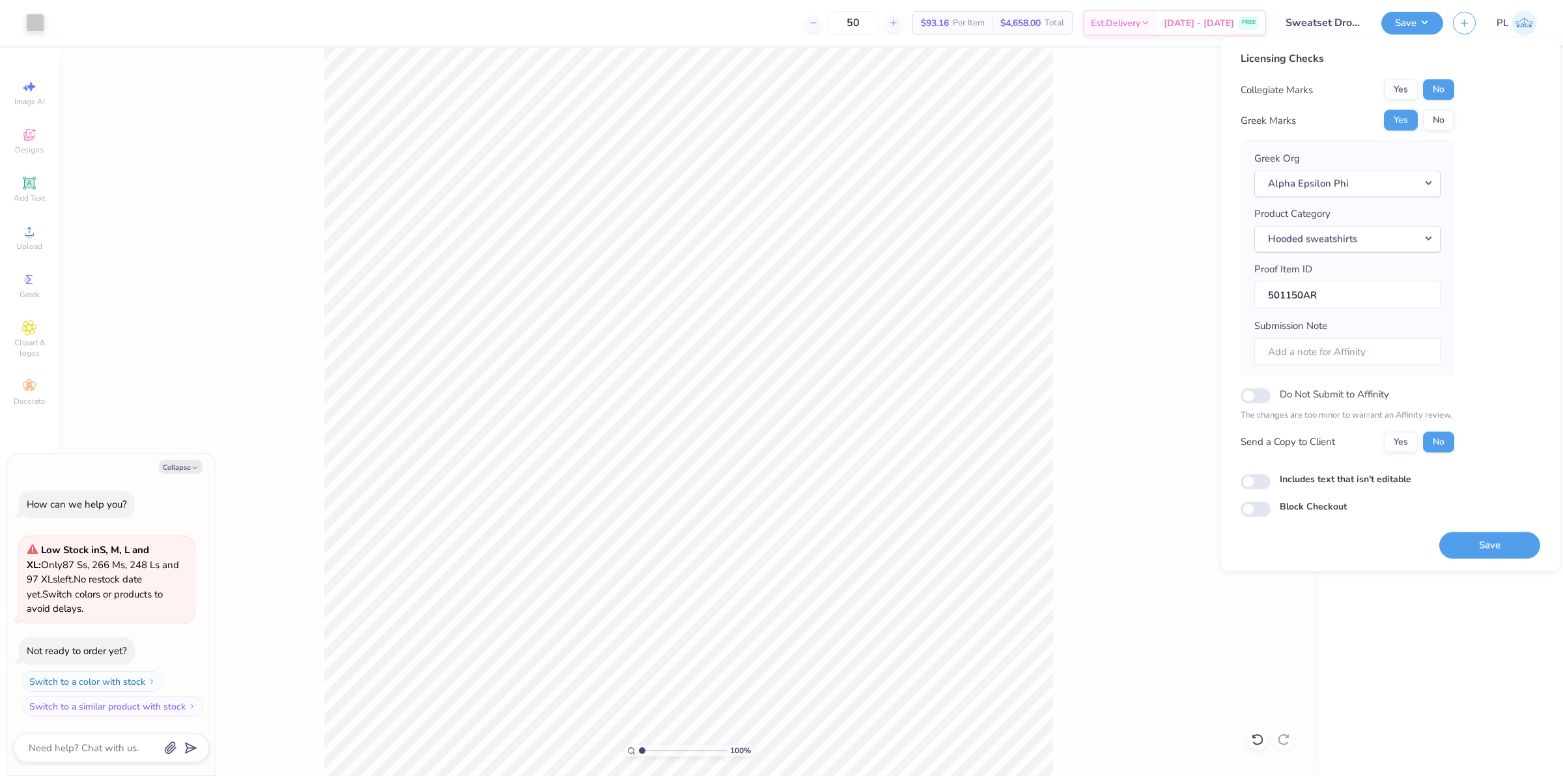
click at [1303, 477] on label "Includes text that isn't editable" at bounding box center [1346, 478] width 132 height 14
click at [1270, 477] on input "Includes text that isn't editable" at bounding box center [1256, 481] width 30 height 16
checkbox input "true"
click at [1453, 539] on button "Save" at bounding box center [1489, 544] width 101 height 27
type textarea "x"
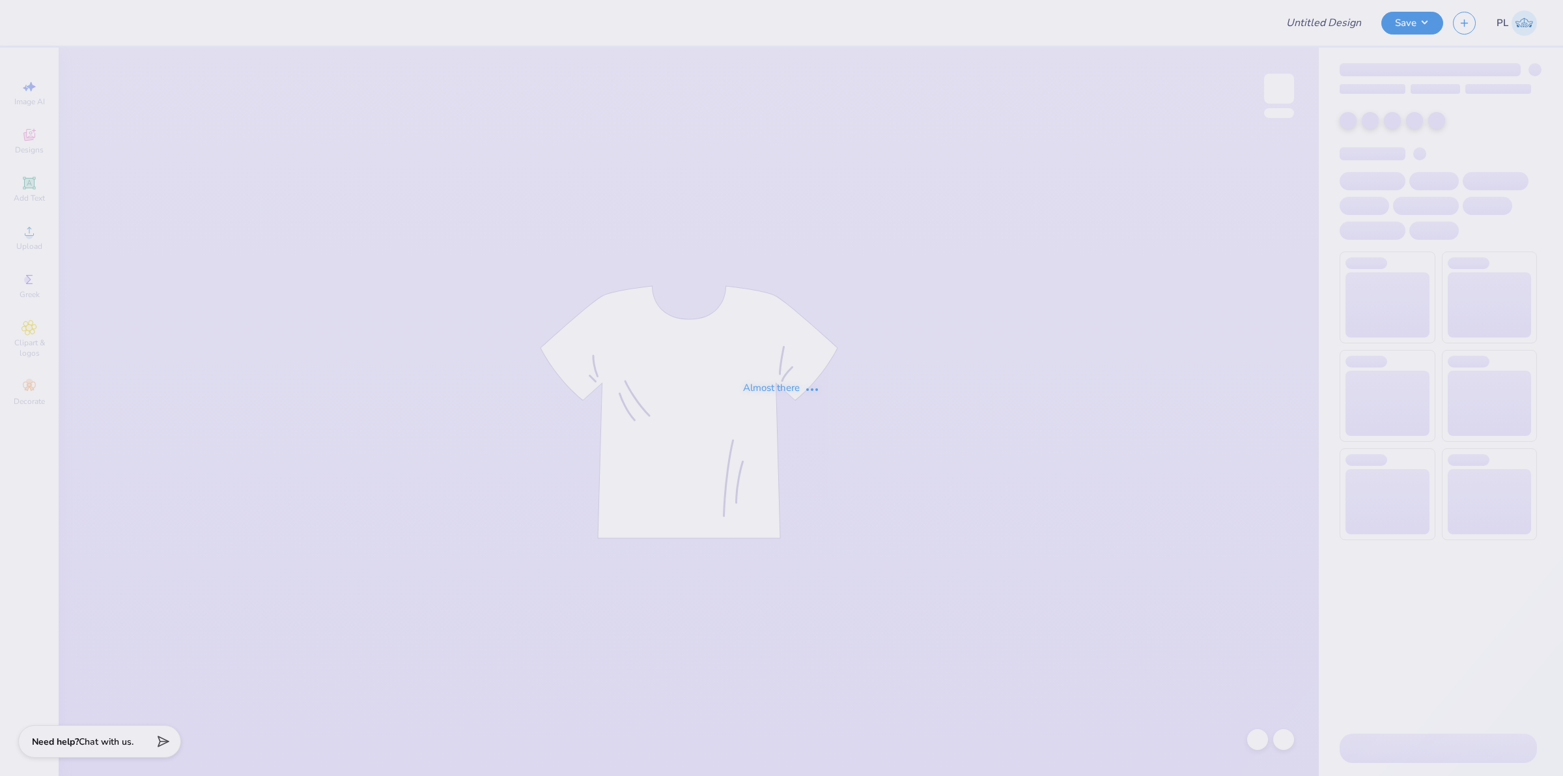
type input "Sweatset Drop #1"
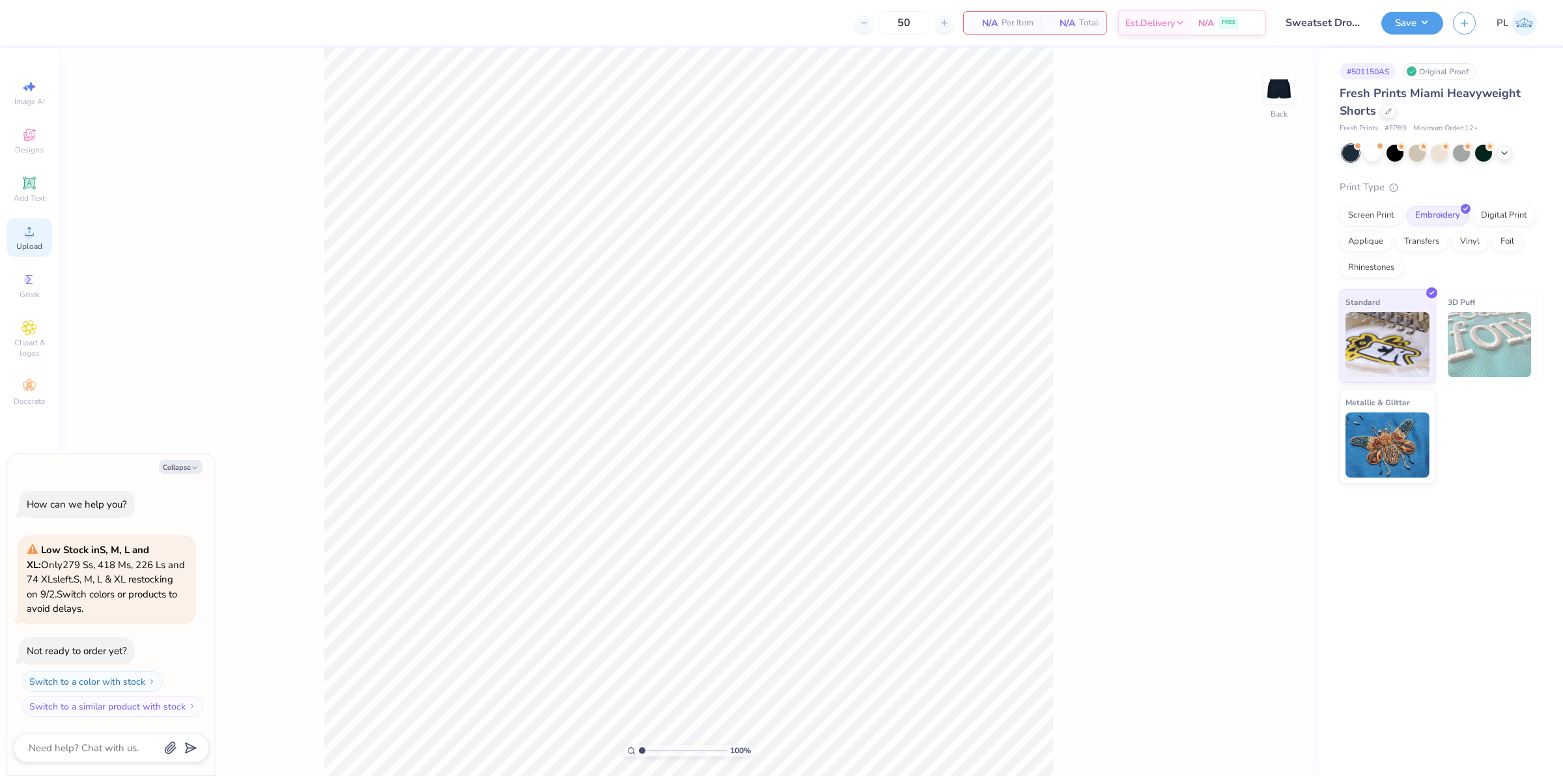
click at [23, 238] on icon at bounding box center [29, 231] width 16 height 16
type textarea "x"
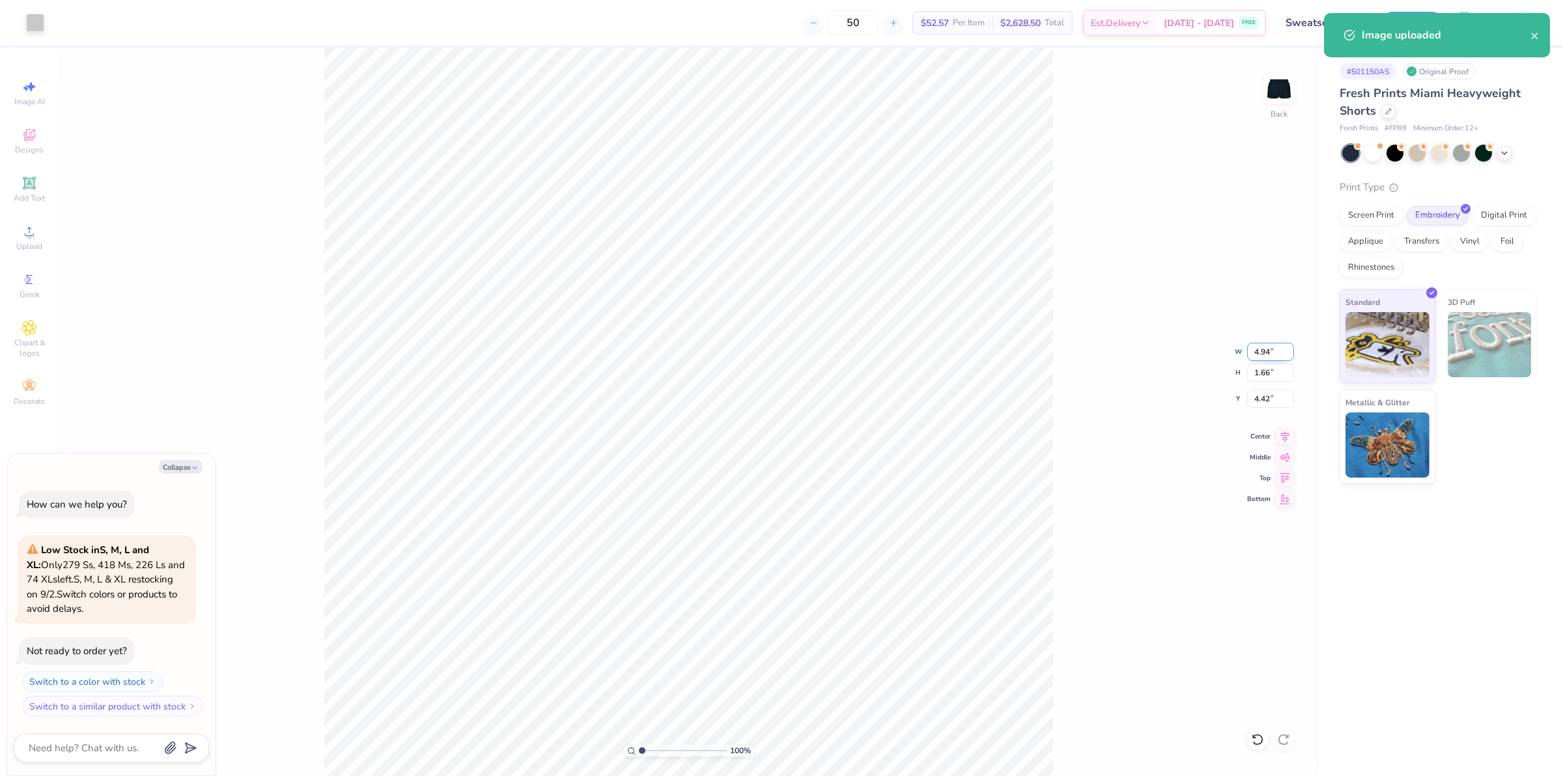
drag, startPoint x: 1274, startPoint y: 350, endPoint x: 1254, endPoint y: 352, distance: 20.9
click at [1254, 352] on input "4.94" at bounding box center [1270, 352] width 47 height 18
type input "4"
type textarea "x"
type input "4.00"
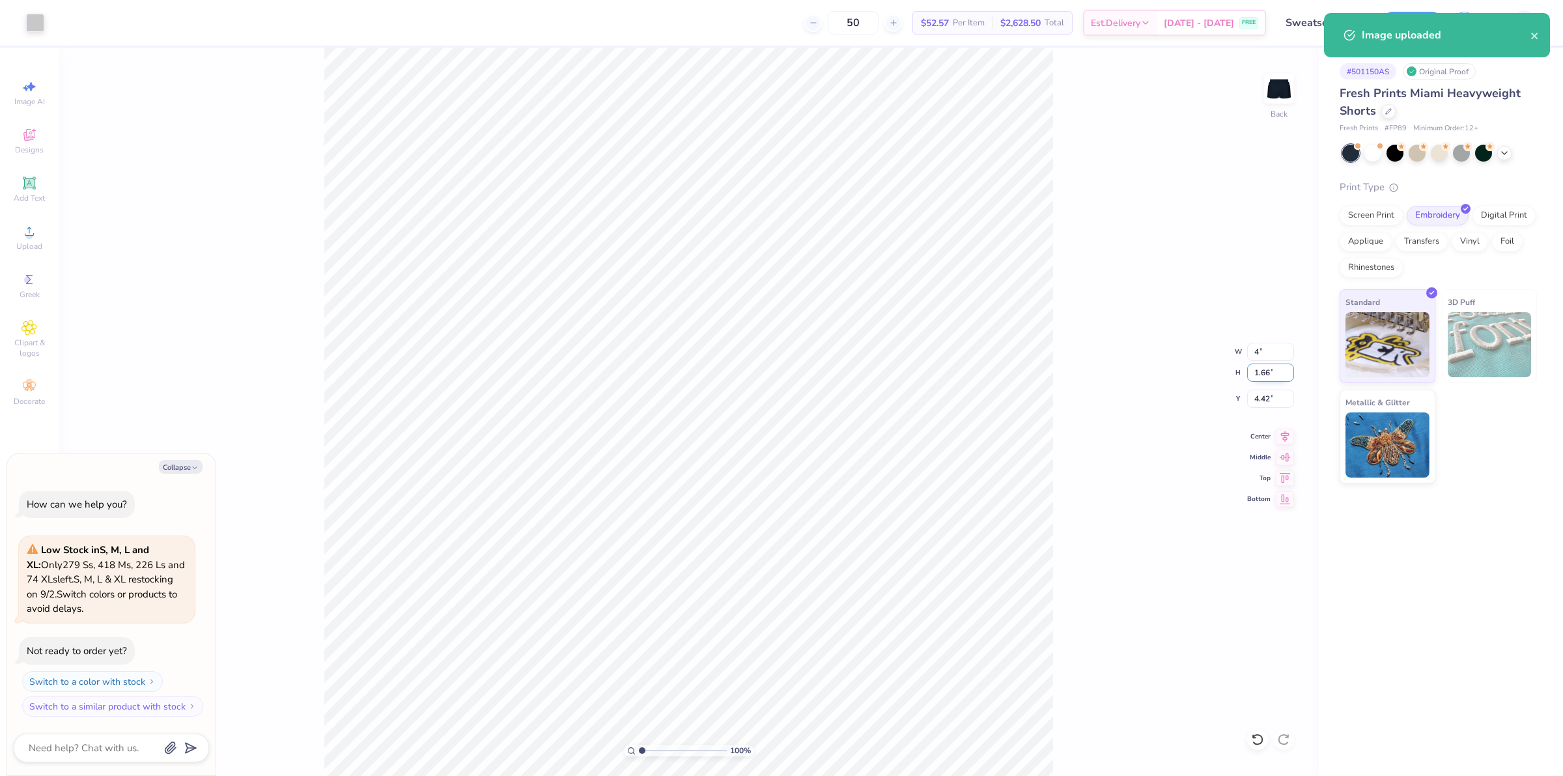
type input "1.35"
type input "4.58"
click at [1250, 366] on input "1.35" at bounding box center [1270, 372] width 47 height 18
type textarea "x"
click at [1269, 402] on input "8.37" at bounding box center [1270, 398] width 47 height 18
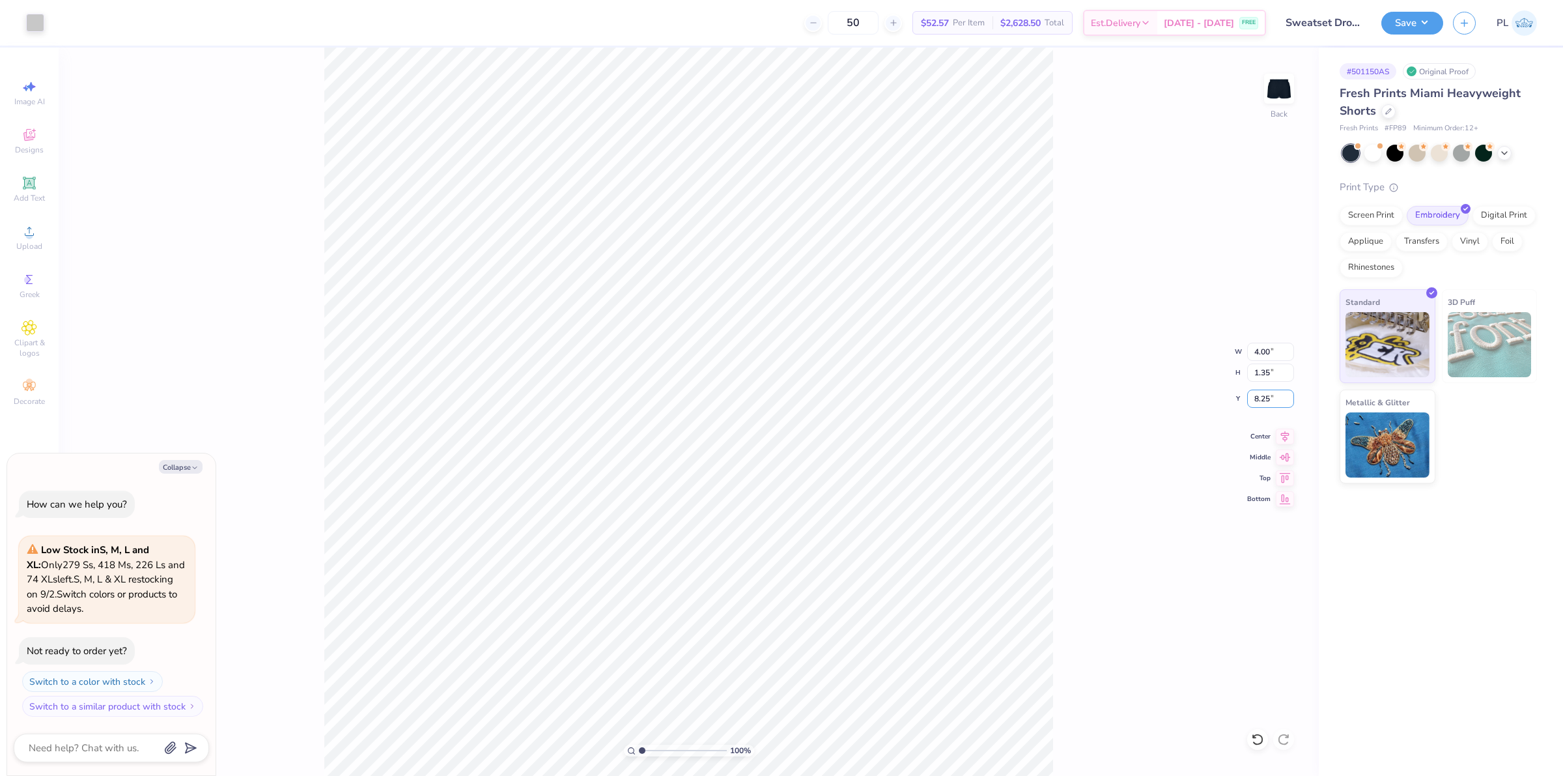
type input "8.25"
click at [1414, 26] on button "Save" at bounding box center [1412, 21] width 62 height 23
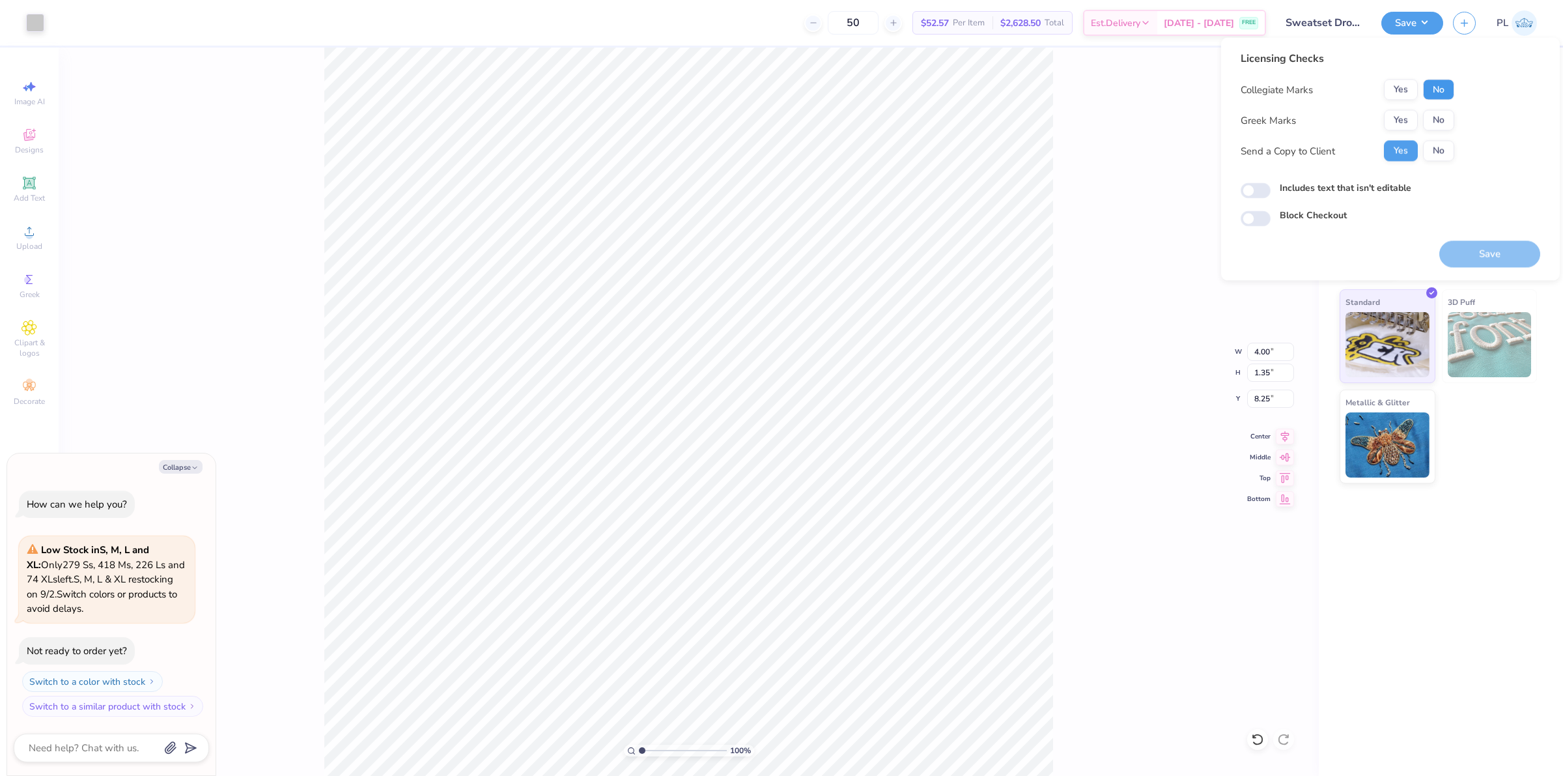
click at [1433, 96] on button "No" at bounding box center [1438, 89] width 31 height 21
click at [1403, 119] on button "Yes" at bounding box center [1401, 120] width 34 height 21
type textarea "x"
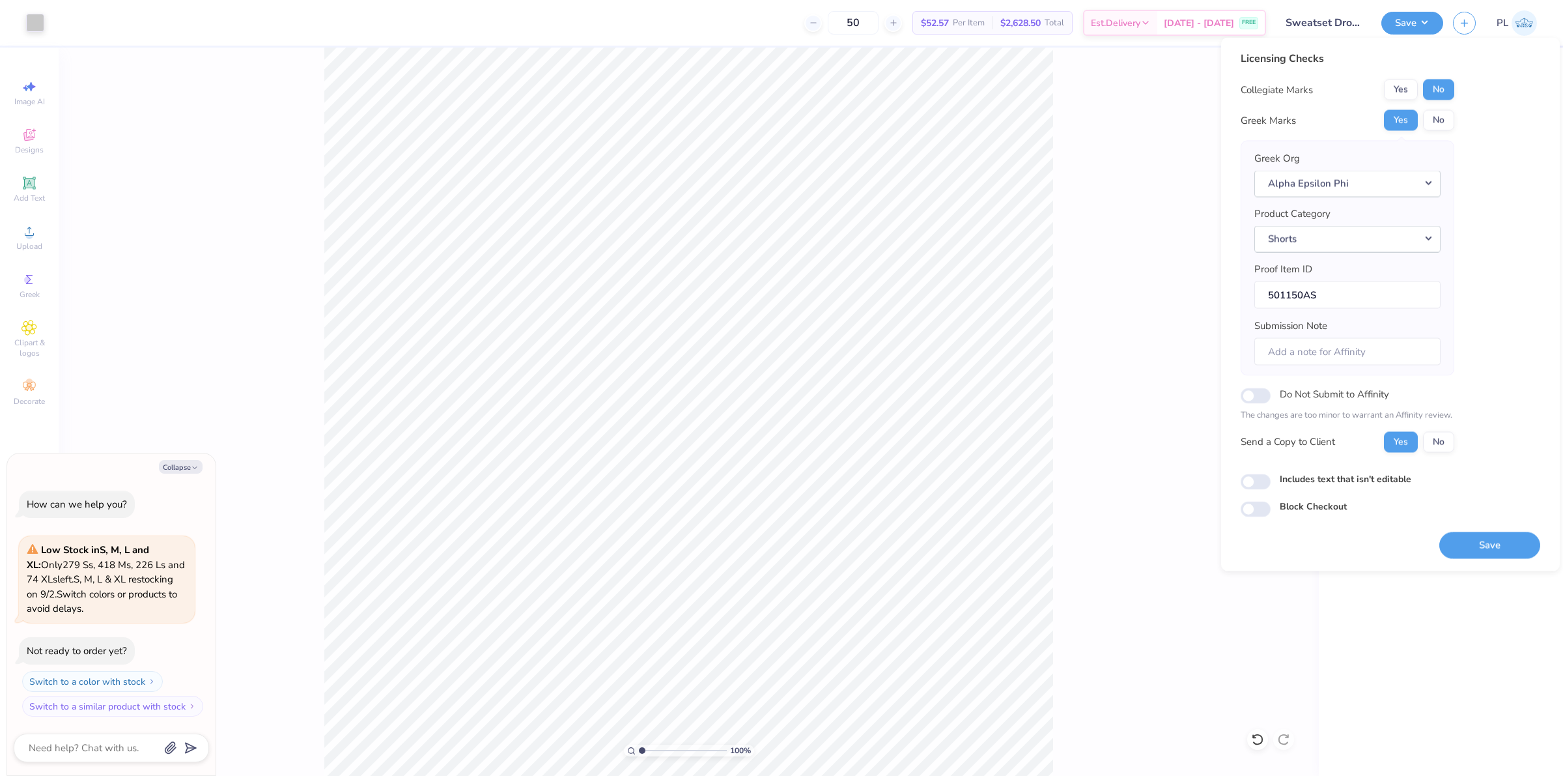
click at [1280, 483] on label "Includes text that isn't editable" at bounding box center [1346, 478] width 132 height 14
click at [1270, 483] on input "Includes text that isn't editable" at bounding box center [1256, 481] width 30 height 16
checkbox input "true"
click at [1480, 552] on button "Save" at bounding box center [1489, 544] width 101 height 27
type textarea "x"
